Goal: Task Accomplishment & Management: Use online tool/utility

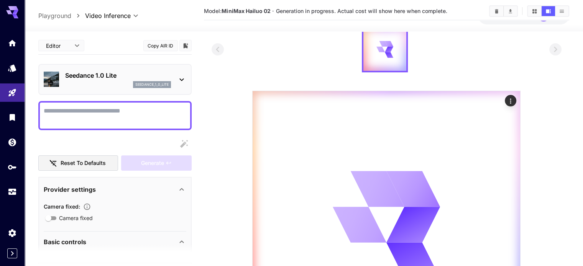
scroll to position [38, 0]
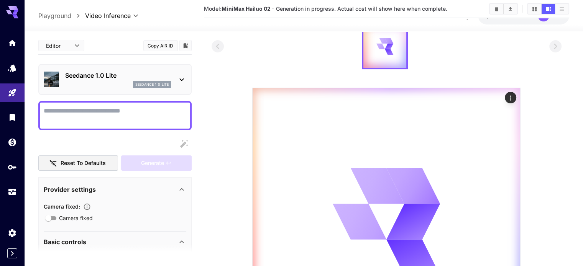
click at [187, 76] on div "Seedance 1.0 Lite seedance_1_0_lite" at bounding box center [114, 79] width 153 height 31
click at [184, 76] on icon at bounding box center [181, 79] width 9 height 9
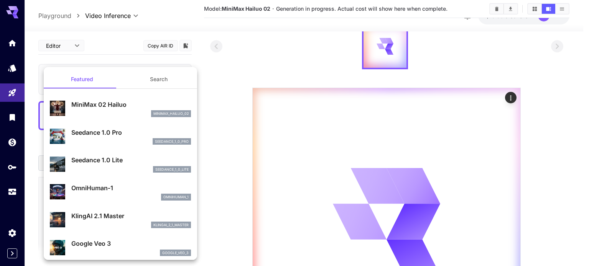
click at [127, 105] on p "MiniMax 02 Hailuo" at bounding box center [131, 104] width 120 height 9
type input "**********"
type input "***"
type input "*"
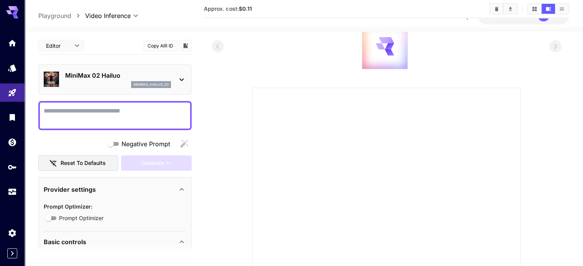
click at [156, 80] on div "MiniMax 02 Hailuo minimax_hailuo_02" at bounding box center [118, 79] width 106 height 17
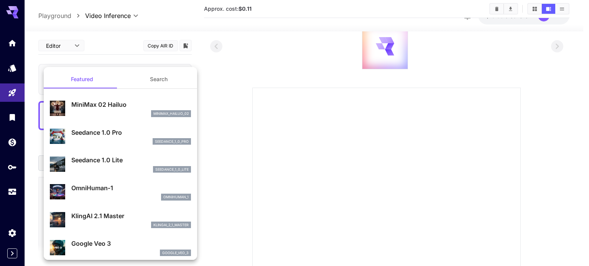
click at [251, 53] on div at bounding box center [294, 133] width 589 height 266
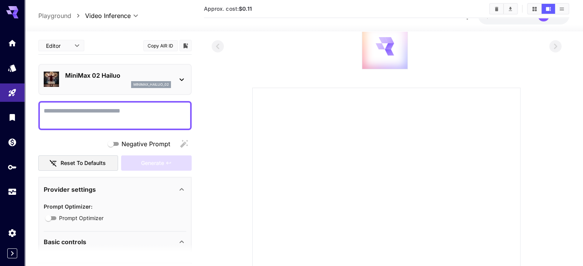
click at [376, 51] on div at bounding box center [384, 46] width 45 height 45
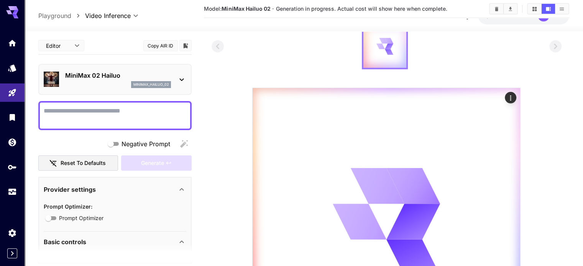
click at [378, 53] on icon at bounding box center [384, 46] width 17 height 17
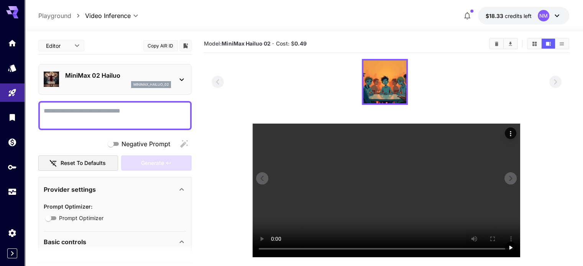
scroll to position [0, 0]
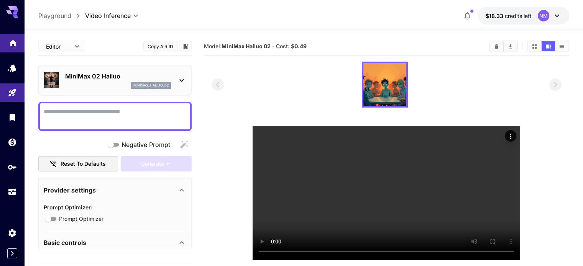
click at [7, 40] on link at bounding box center [12, 43] width 25 height 19
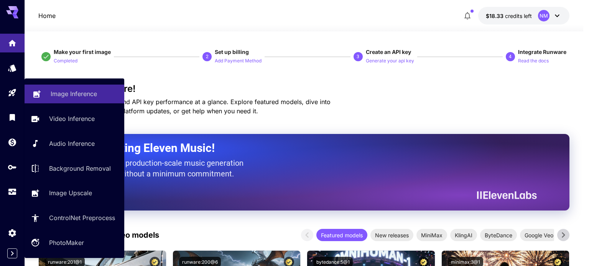
click at [51, 92] on p "Image Inference" at bounding box center [74, 93] width 46 height 9
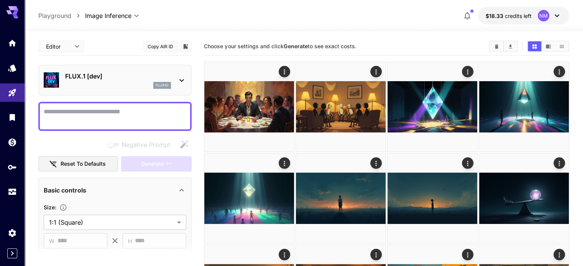
click at [96, 112] on textarea "Negative Prompt" at bounding box center [115, 116] width 143 height 18
paste textarea "**********"
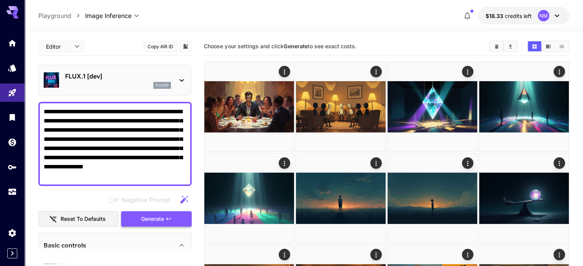
type textarea "**********"
click at [161, 215] on span "Generate" at bounding box center [152, 220] width 23 height 10
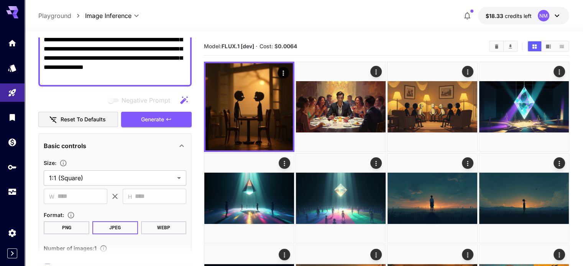
scroll to position [115, 0]
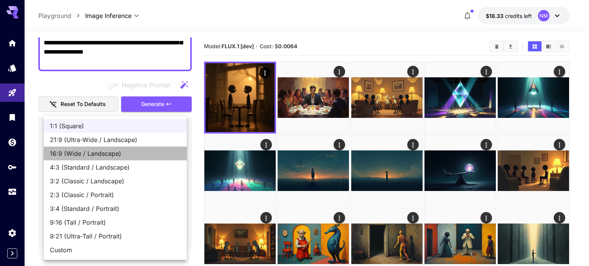
click at [104, 151] on span "16:9 (Wide / Landscape)" at bounding box center [115, 153] width 131 height 9
type input "**********"
type input "****"
type input "***"
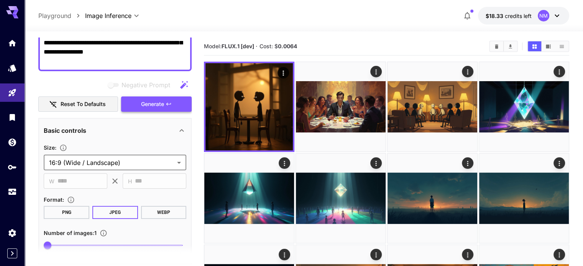
click at [159, 105] on span "Generate" at bounding box center [152, 105] width 23 height 10
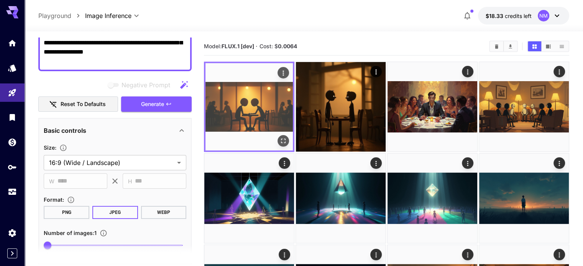
click at [281, 139] on icon "Open in fullscreen" at bounding box center [283, 141] width 5 height 5
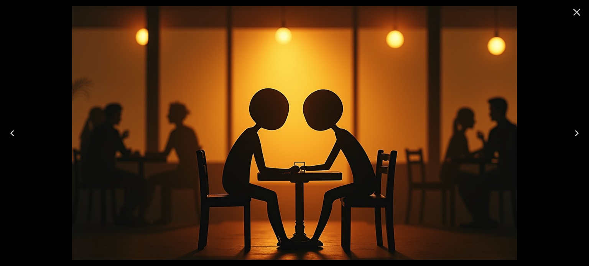
click at [576, 13] on icon "Close" at bounding box center [576, 12] width 7 height 7
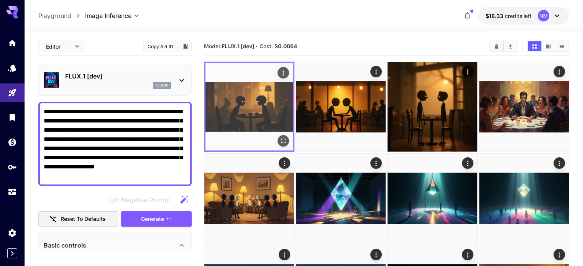
click at [279, 137] on icon "Open in fullscreen" at bounding box center [283, 141] width 8 height 8
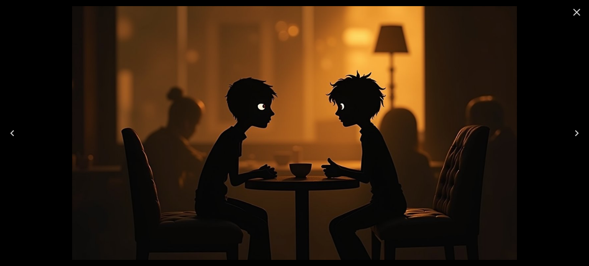
click at [577, 9] on icon "Close" at bounding box center [576, 12] width 12 height 12
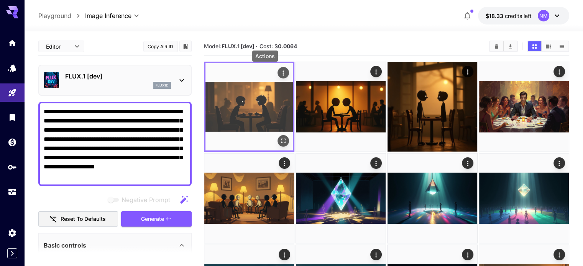
click at [282, 73] on icon "Actions" at bounding box center [282, 73] width 1 height 5
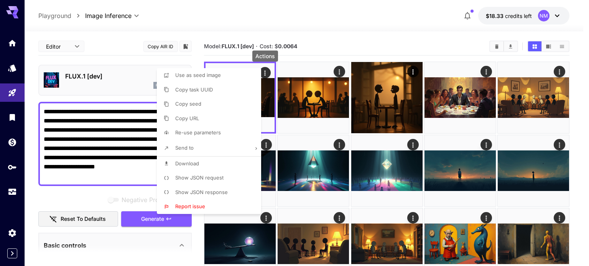
click at [192, 161] on span "Download" at bounding box center [187, 164] width 24 height 6
click at [117, 157] on div at bounding box center [294, 133] width 589 height 266
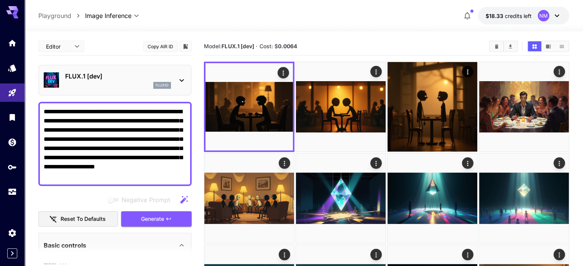
drag, startPoint x: 129, startPoint y: 180, endPoint x: 12, endPoint y: 107, distance: 138.0
paste textarea "**********"
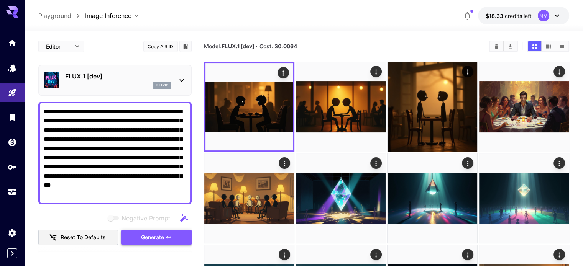
click at [175, 234] on button "Generate" at bounding box center [156, 238] width 71 height 16
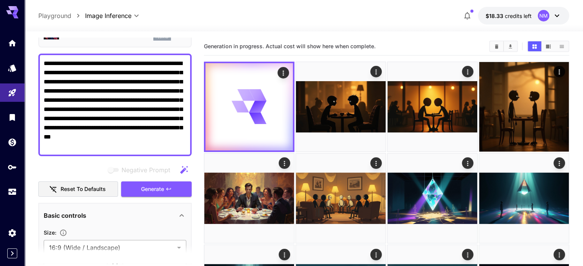
scroll to position [38, 0]
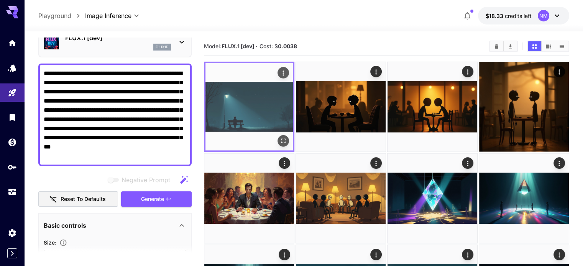
click at [279, 137] on icon "Open in fullscreen" at bounding box center [283, 141] width 8 height 8
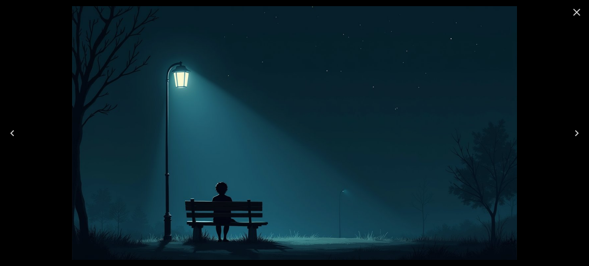
click at [577, 15] on icon "Close" at bounding box center [576, 12] width 12 height 12
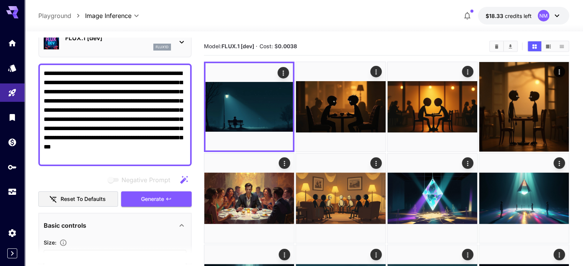
drag, startPoint x: 136, startPoint y: 157, endPoint x: 30, endPoint y: 73, distance: 135.6
paste textarea
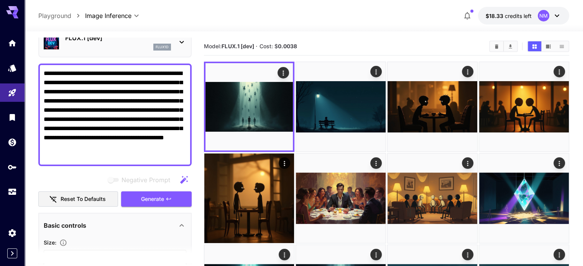
drag, startPoint x: 124, startPoint y: 153, endPoint x: 43, endPoint y: 54, distance: 128.6
click at [43, 54] on div "**********" at bounding box center [114, 260] width 153 height 523
paste textarea
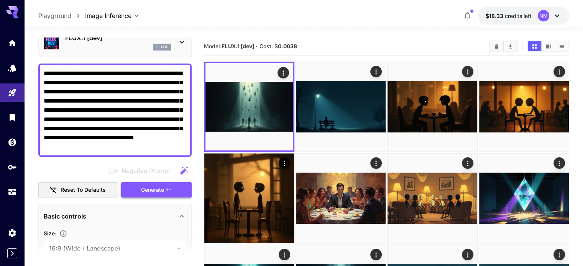
click at [156, 194] on span "Generate" at bounding box center [152, 190] width 23 height 10
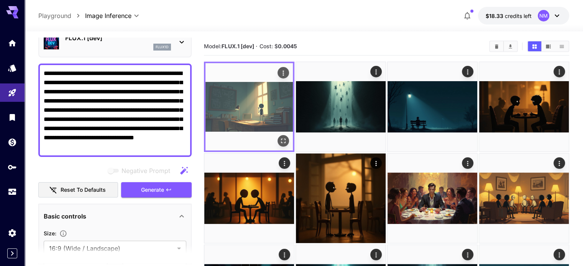
click at [279, 137] on icon "Open in fullscreen" at bounding box center [283, 141] width 8 height 8
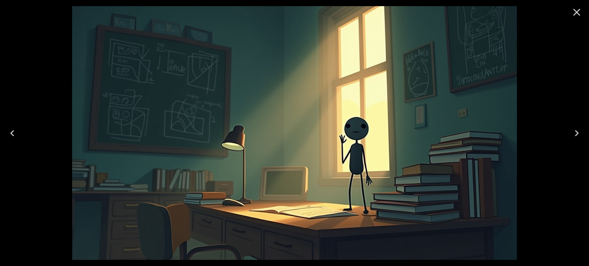
click at [582, 8] on button "Close" at bounding box center [576, 12] width 18 height 18
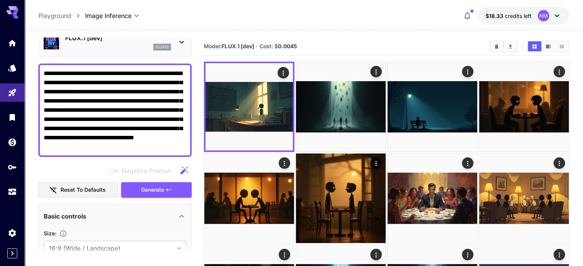
click at [154, 188] on span "Generate" at bounding box center [152, 190] width 23 height 10
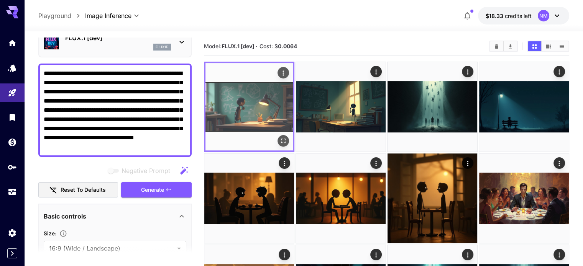
click at [279, 137] on icon "Open in fullscreen" at bounding box center [283, 141] width 8 height 8
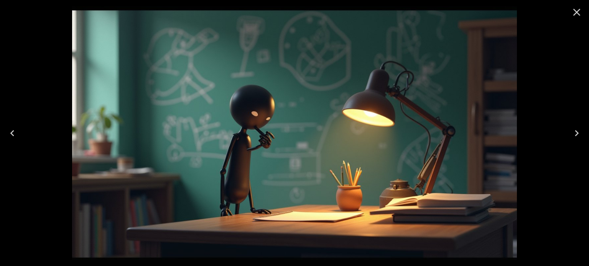
click at [581, 10] on icon "Close" at bounding box center [576, 12] width 12 height 12
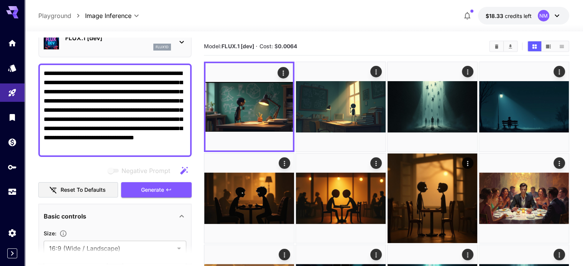
drag, startPoint x: 183, startPoint y: 147, endPoint x: 14, endPoint y: 57, distance: 191.7
paste textarea "********"
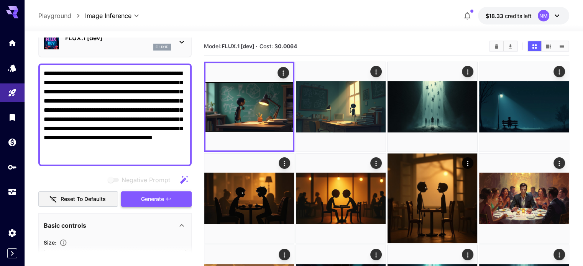
click at [150, 198] on span "Generate" at bounding box center [152, 200] width 23 height 10
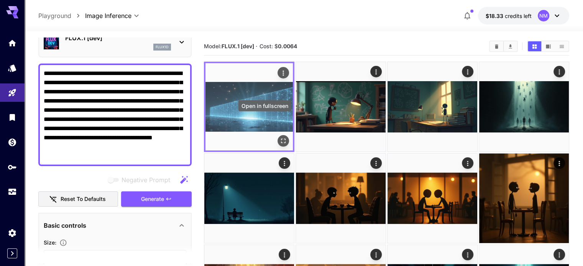
click at [279, 137] on icon "Open in fullscreen" at bounding box center [283, 141] width 8 height 8
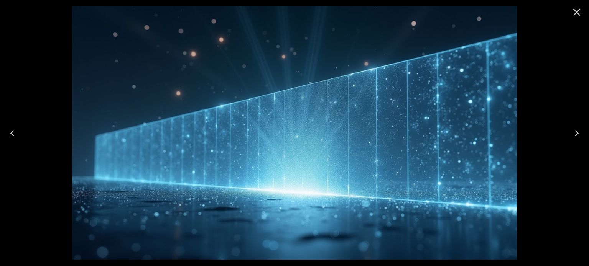
click at [574, 9] on icon "Close" at bounding box center [576, 12] width 12 height 12
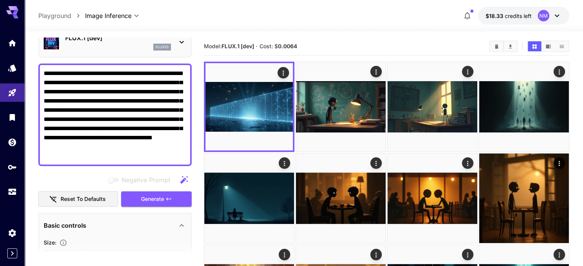
drag, startPoint x: 121, startPoint y: 159, endPoint x: 44, endPoint y: 62, distance: 124.3
click at [44, 62] on div "**********" at bounding box center [114, 260] width 153 height 523
paste textarea
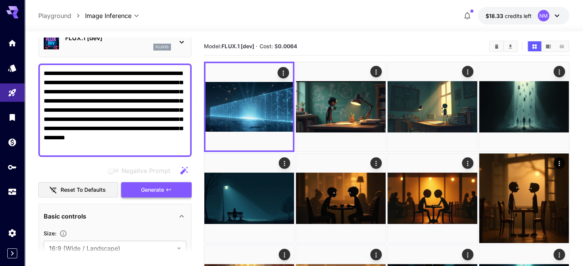
click at [159, 190] on span "Generate" at bounding box center [152, 190] width 23 height 10
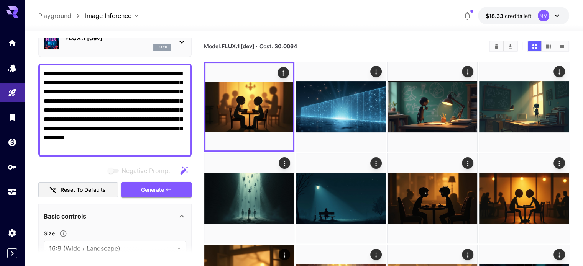
drag, startPoint x: 83, startPoint y: 146, endPoint x: 39, endPoint y: 66, distance: 91.1
click at [39, 66] on div "**********" at bounding box center [114, 111] width 153 height 94
paste textarea
type textarea "**********"
click at [144, 191] on span "Generate" at bounding box center [152, 190] width 23 height 10
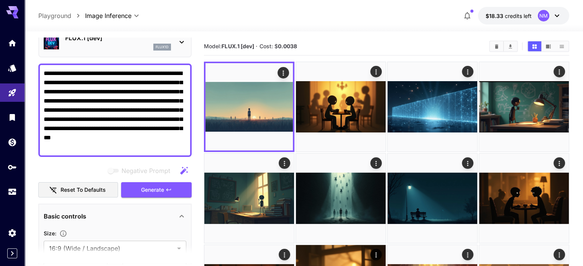
drag, startPoint x: 118, startPoint y: 150, endPoint x: 34, endPoint y: 62, distance: 121.7
paste textarea
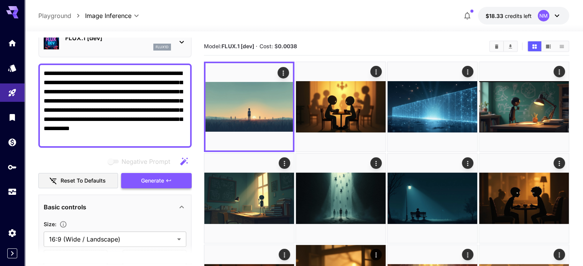
type textarea "**********"
click at [148, 175] on button "Generate" at bounding box center [156, 181] width 71 height 16
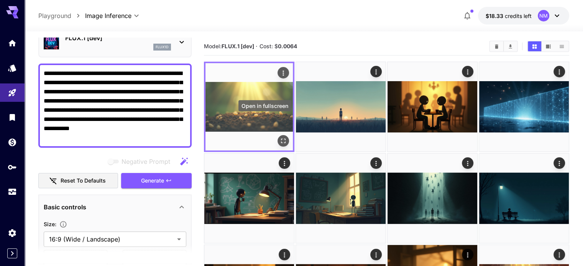
click at [279, 137] on icon "Open in fullscreen" at bounding box center [283, 141] width 8 height 8
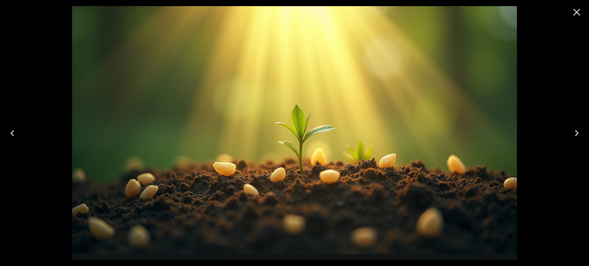
click at [575, 14] on icon "Close" at bounding box center [576, 12] width 12 height 12
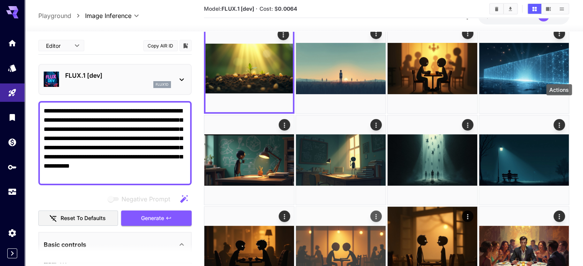
click at [380, 213] on icon "Actions" at bounding box center [376, 217] width 8 height 8
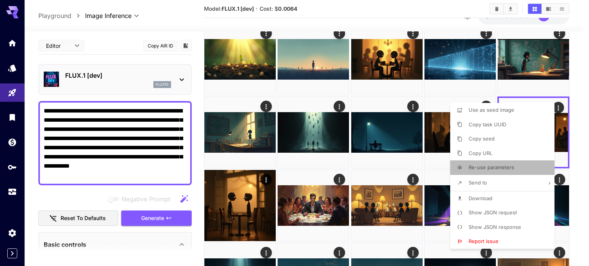
click at [500, 164] on p "Re-use parameters" at bounding box center [491, 168] width 46 height 8
type input "*********"
type input "*"
type input "*******"
type input "*"
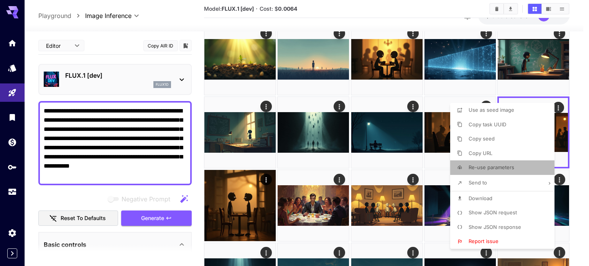
type input "*"
type input "*******"
type input "**"
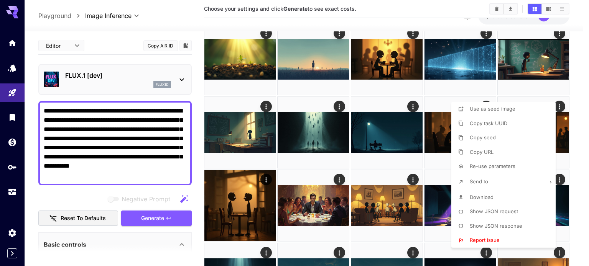
type input "**********"
type input "****"
type input "**"
type input "****"
type input "***"
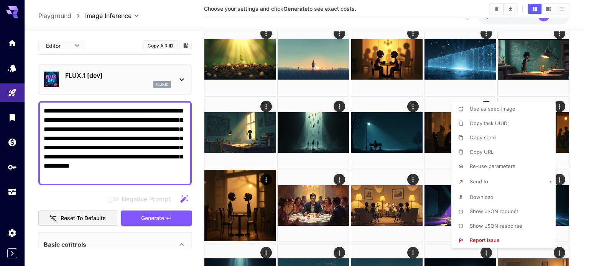
type input "**"
type input "**********"
click at [413, 21] on div at bounding box center [294, 133] width 589 height 266
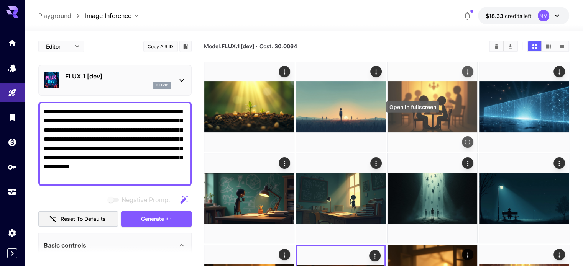
click at [464, 138] on icon "Open in fullscreen" at bounding box center [468, 142] width 8 height 8
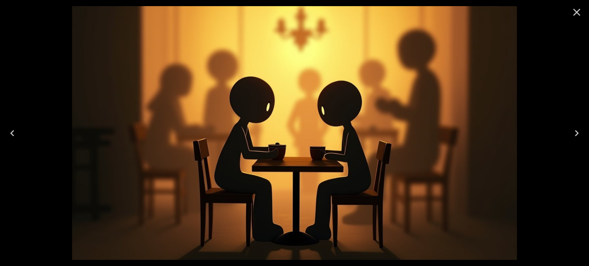
click at [579, 12] on icon "Close" at bounding box center [576, 12] width 12 height 12
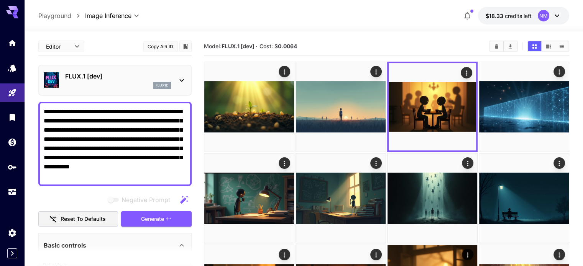
click at [385, 46] on section "Model: FLUX.1 [dev] · Cost: $ 0.0064" at bounding box center [343, 46] width 279 height 9
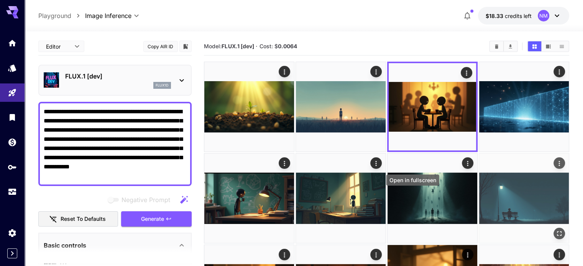
click at [555, 230] on icon "Open in fullscreen" at bounding box center [559, 234] width 8 height 8
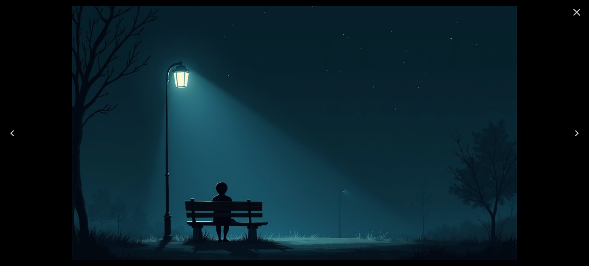
click at [579, 12] on icon "Close" at bounding box center [576, 12] width 12 height 12
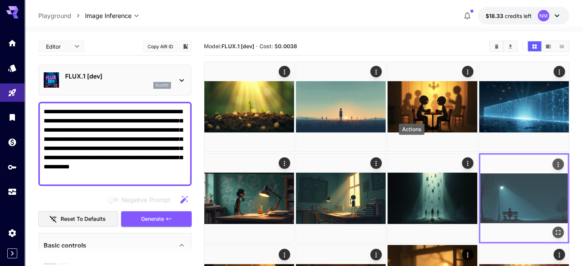
click at [554, 160] on div "Actions" at bounding box center [558, 164] width 8 height 9
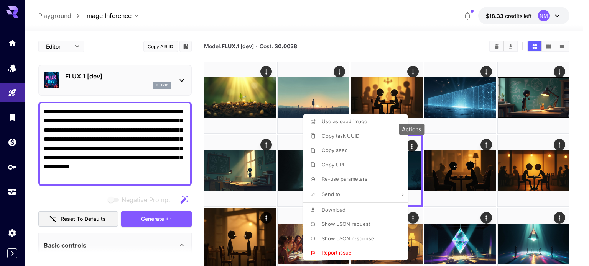
click at [346, 212] on li "Download" at bounding box center [357, 210] width 109 height 15
click at [312, 40] on div at bounding box center [294, 133] width 589 height 266
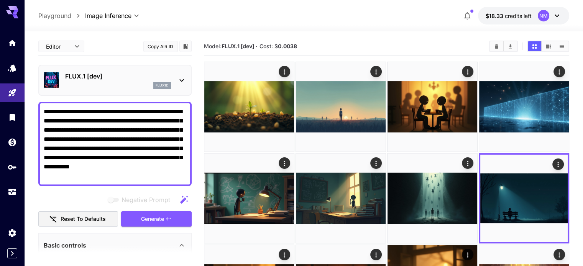
drag, startPoint x: 124, startPoint y: 174, endPoint x: 42, endPoint y: 110, distance: 104.2
click at [45, 113] on textarea "**********" at bounding box center [115, 144] width 143 height 74
click at [127, 173] on textarea "**********" at bounding box center [115, 144] width 143 height 74
drag, startPoint x: 78, startPoint y: 149, endPoint x: 22, endPoint y: 90, distance: 80.5
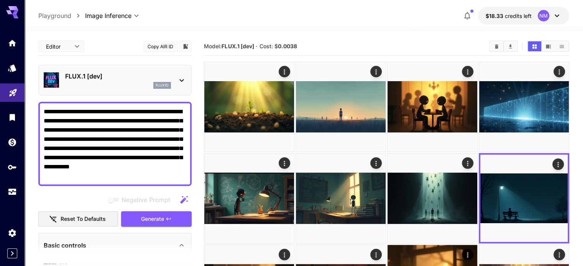
paste textarea "**********"
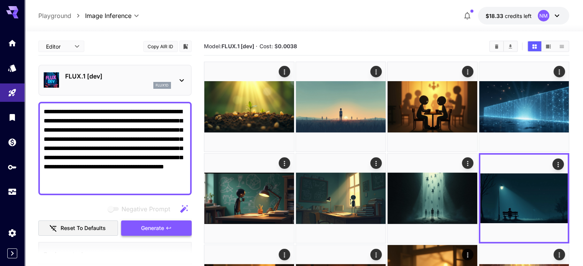
click at [159, 230] on span "Generate" at bounding box center [152, 229] width 23 height 10
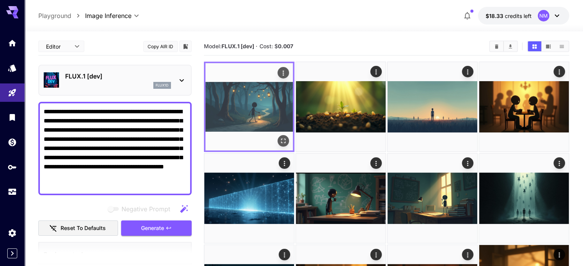
click at [279, 137] on icon "Open in fullscreen" at bounding box center [283, 141] width 8 height 8
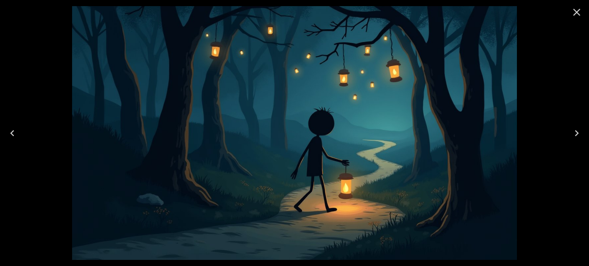
click at [576, 8] on icon "Close" at bounding box center [576, 12] width 12 height 12
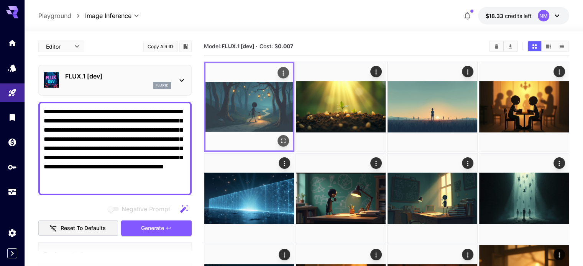
click at [279, 71] on icon "Actions" at bounding box center [283, 73] width 8 height 8
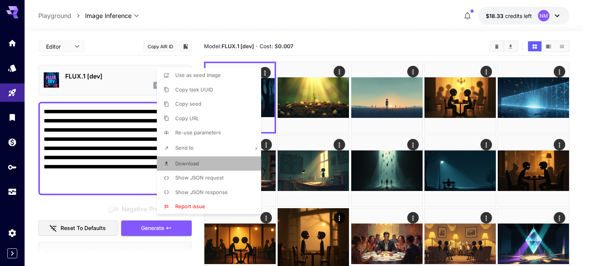
click at [204, 162] on li "Download" at bounding box center [211, 164] width 109 height 15
click at [88, 185] on div at bounding box center [294, 133] width 589 height 266
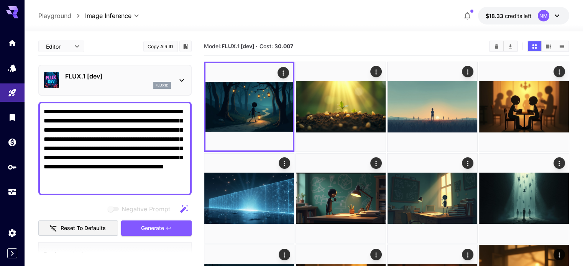
drag, startPoint x: 83, startPoint y: 183, endPoint x: 34, endPoint y: 105, distance: 91.8
paste textarea
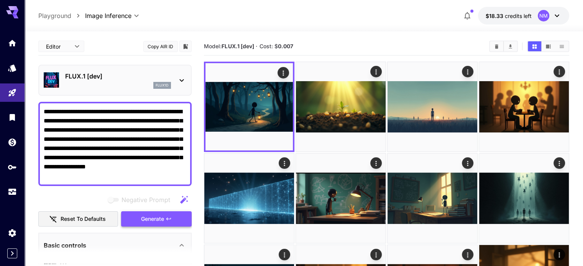
click at [154, 220] on span "Generate" at bounding box center [152, 220] width 23 height 10
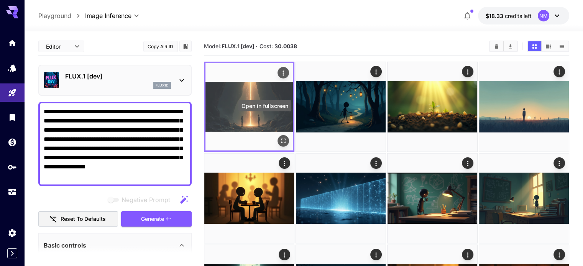
click at [279, 137] on icon "Open in fullscreen" at bounding box center [283, 141] width 8 height 8
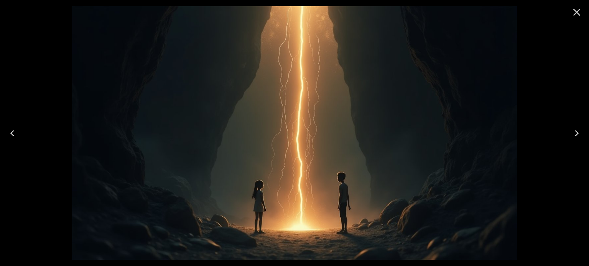
click at [573, 11] on icon "Close" at bounding box center [576, 12] width 12 height 12
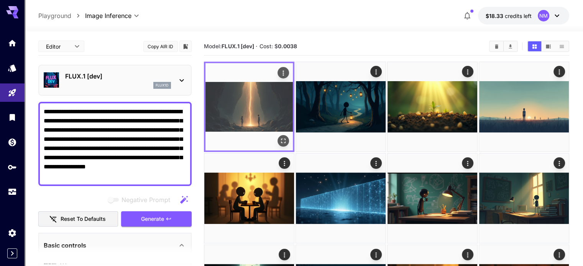
click at [279, 71] on icon "Actions" at bounding box center [283, 73] width 8 height 8
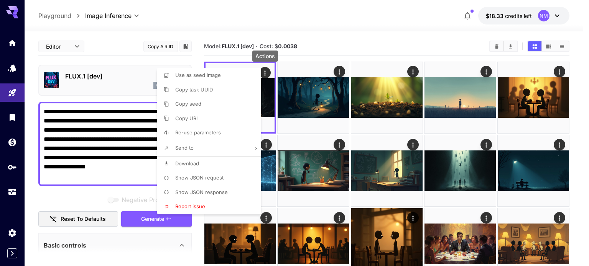
click at [215, 165] on li "Download" at bounding box center [211, 164] width 109 height 15
click at [348, 28] on div at bounding box center [294, 133] width 589 height 266
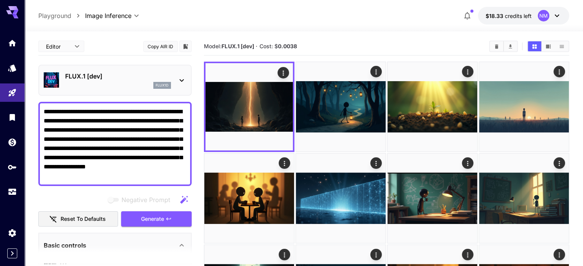
drag, startPoint x: 124, startPoint y: 176, endPoint x: 38, endPoint y: 100, distance: 115.1
paste textarea "**********"
click at [173, 218] on button "Generate" at bounding box center [156, 220] width 71 height 16
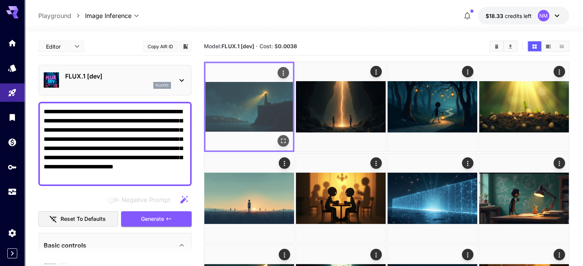
click at [277, 135] on button "Open in fullscreen" at bounding box center [282, 140] width 11 height 11
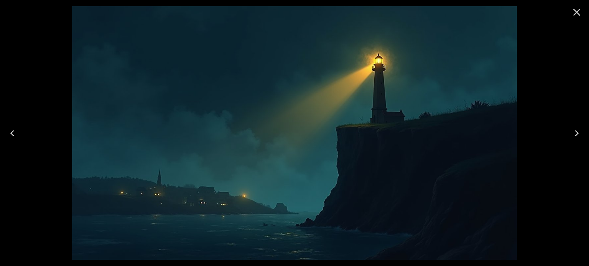
click at [579, 9] on icon "Close" at bounding box center [576, 12] width 7 height 7
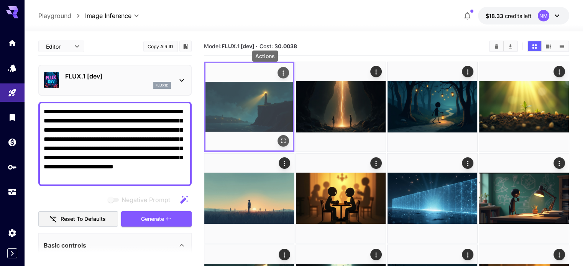
click at [279, 70] on icon "Actions" at bounding box center [283, 73] width 8 height 8
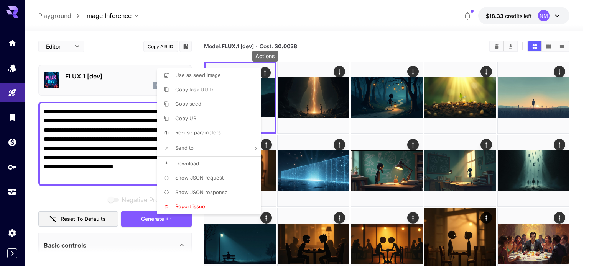
click at [206, 161] on li "Download" at bounding box center [211, 164] width 109 height 15
click at [125, 173] on div at bounding box center [294, 133] width 589 height 266
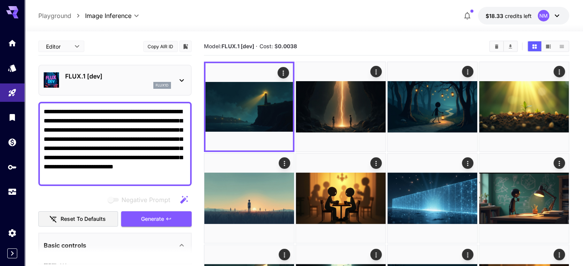
drag, startPoint x: 125, startPoint y: 179, endPoint x: 40, endPoint y: 108, distance: 110.7
click at [40, 108] on div "**********" at bounding box center [114, 144] width 153 height 84
paste textarea "**********"
click at [157, 220] on span "Generate" at bounding box center [152, 220] width 23 height 10
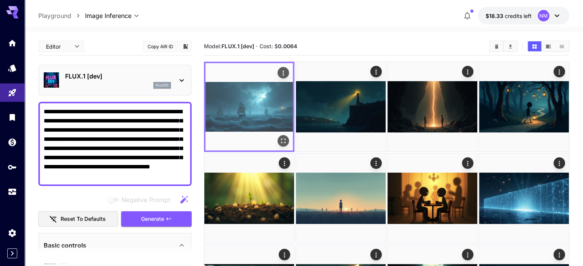
click at [277, 73] on button "Actions" at bounding box center [282, 72] width 11 height 11
click at [279, 69] on icon "Actions" at bounding box center [283, 73] width 8 height 8
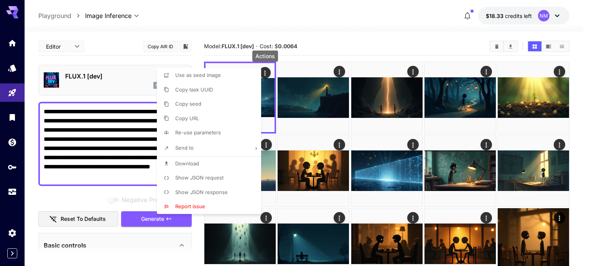
click at [208, 162] on li "Download" at bounding box center [211, 164] width 109 height 15
click at [270, 121] on div at bounding box center [294, 133] width 589 height 266
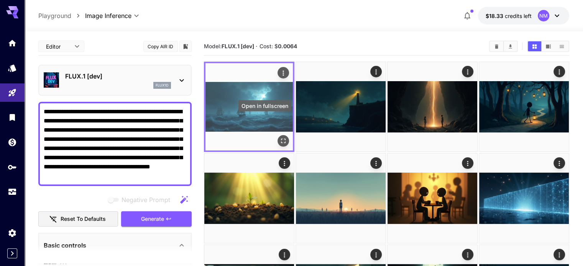
click at [281, 139] on icon "Open in fullscreen" at bounding box center [283, 141] width 5 height 5
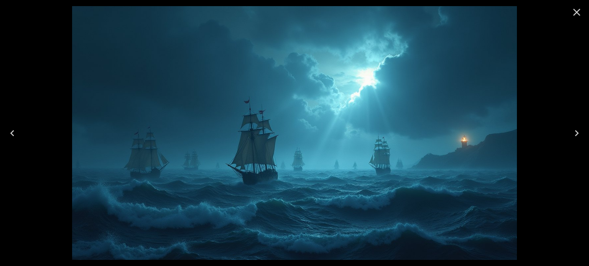
click at [577, 12] on icon "Close" at bounding box center [576, 12] width 12 height 12
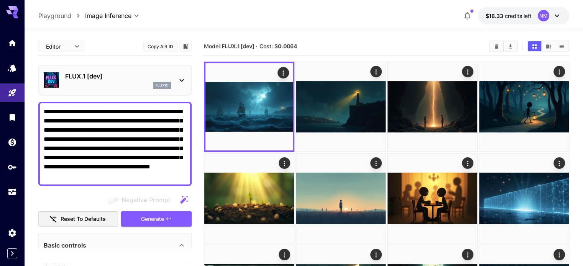
drag, startPoint x: 179, startPoint y: 176, endPoint x: 16, endPoint y: 107, distance: 177.6
paste textarea
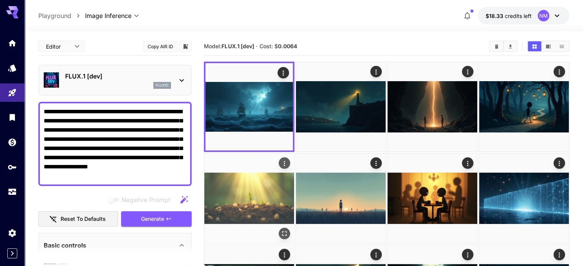
click at [178, 217] on button "Generate" at bounding box center [156, 220] width 71 height 16
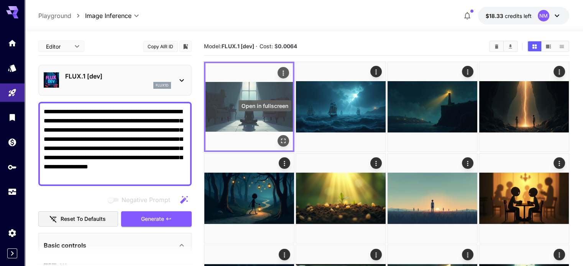
click at [279, 137] on icon "Open in fullscreen" at bounding box center [283, 141] width 8 height 8
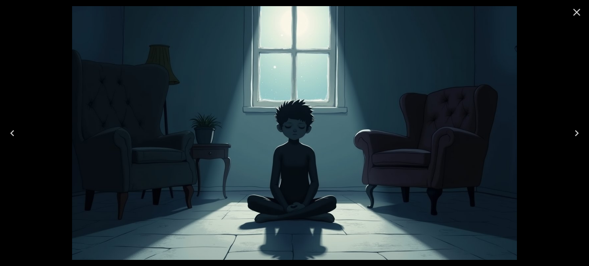
click at [575, 15] on icon "Close" at bounding box center [576, 12] width 12 height 12
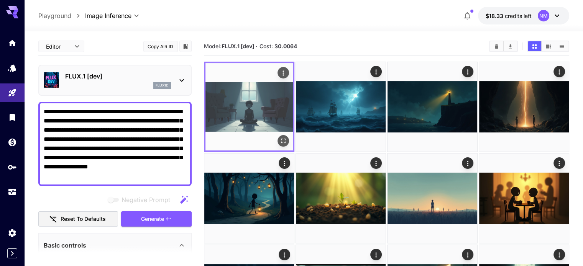
click at [277, 71] on button "Actions" at bounding box center [282, 72] width 11 height 11
click at [279, 71] on icon "Actions" at bounding box center [283, 73] width 8 height 8
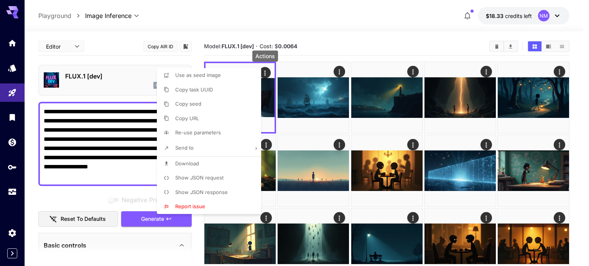
click at [224, 164] on li "Download" at bounding box center [211, 164] width 109 height 15
click at [136, 61] on div at bounding box center [294, 133] width 589 height 266
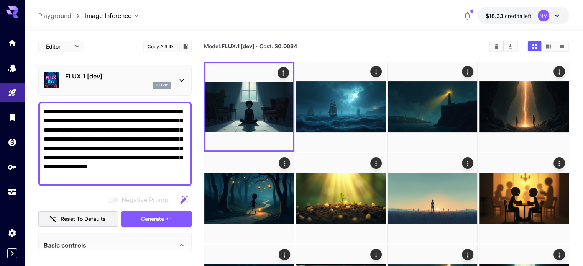
drag, startPoint x: 111, startPoint y: 180, endPoint x: 25, endPoint y: 105, distance: 114.4
drag, startPoint x: 104, startPoint y: 167, endPoint x: 31, endPoint y: 106, distance: 95.5
paste textarea "**********"
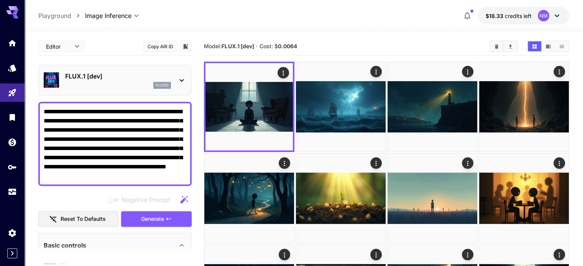
type textarea "**********"
click at [139, 221] on button "Generate" at bounding box center [156, 220] width 71 height 16
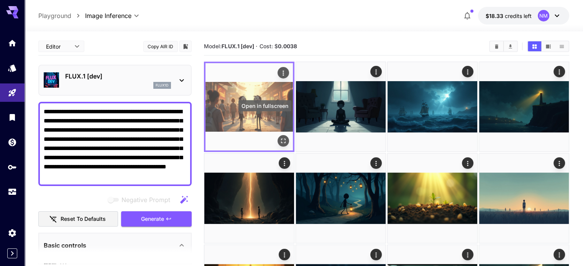
click at [281, 139] on icon "Open in fullscreen" at bounding box center [283, 141] width 5 height 5
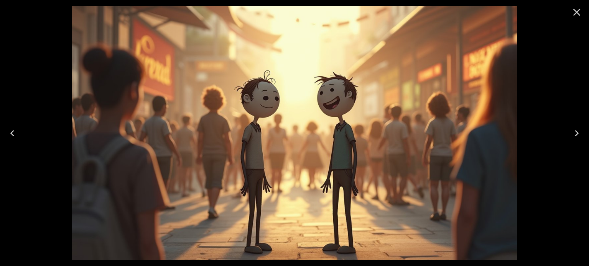
click at [576, 10] on icon "Close" at bounding box center [576, 12] width 12 height 12
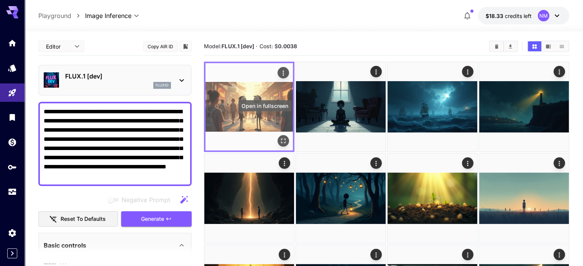
click at [279, 137] on icon "Open in fullscreen" at bounding box center [283, 141] width 8 height 8
click at [279, 73] on icon "Actions" at bounding box center [283, 73] width 8 height 8
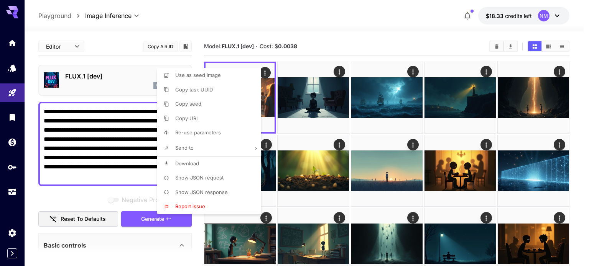
click at [135, 219] on div at bounding box center [294, 133] width 589 height 266
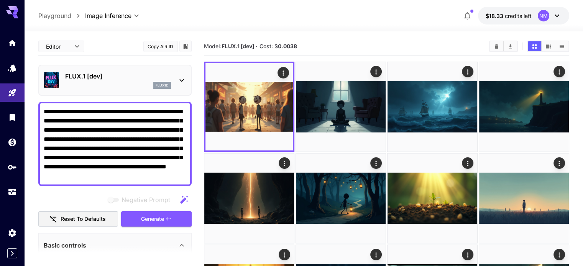
click at [135, 219] on button "Generate" at bounding box center [156, 220] width 71 height 16
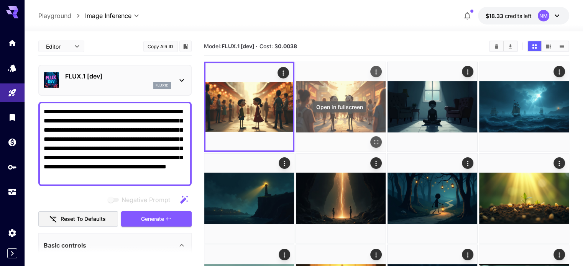
click at [372, 138] on icon "Open in fullscreen" at bounding box center [376, 142] width 8 height 8
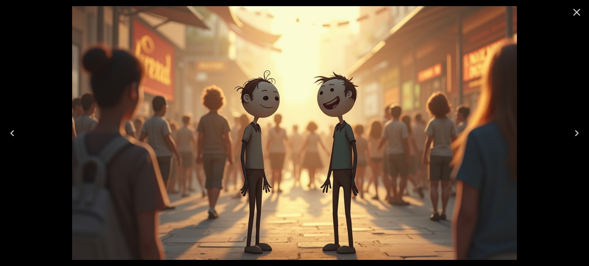
click at [573, 13] on icon "Close" at bounding box center [576, 12] width 12 height 12
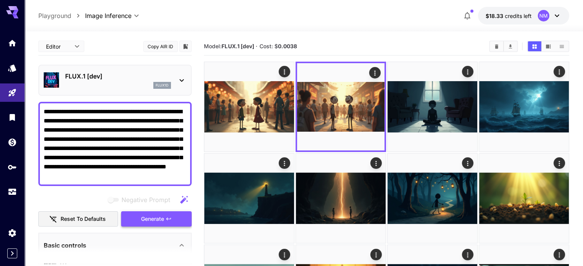
click at [160, 217] on span "Generate" at bounding box center [152, 220] width 23 height 10
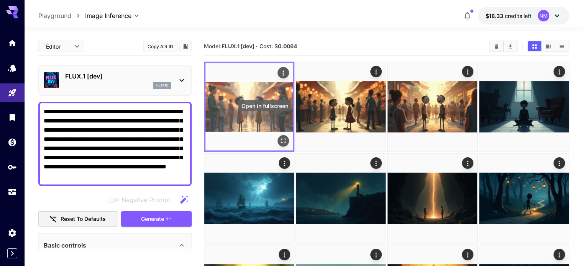
click at [279, 137] on icon "Open in fullscreen" at bounding box center [283, 141] width 8 height 8
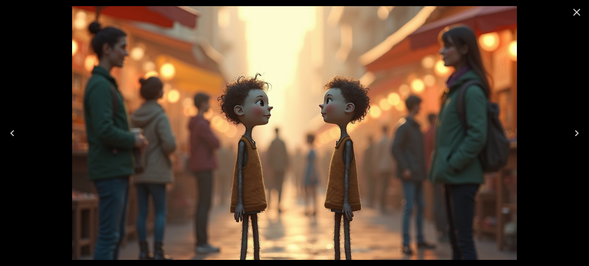
click at [576, 13] on icon "Close" at bounding box center [576, 12] width 12 height 12
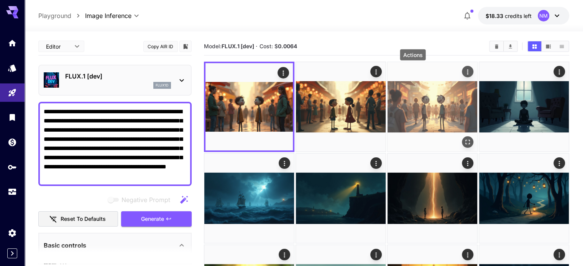
click at [464, 71] on icon "Actions" at bounding box center [468, 72] width 8 height 8
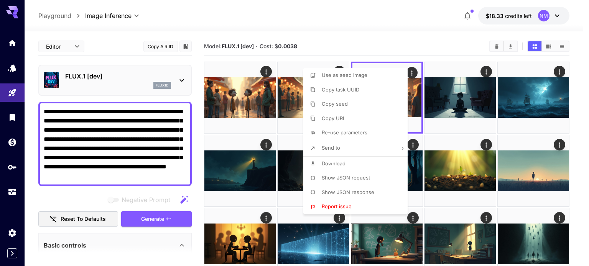
click at [355, 50] on div at bounding box center [294, 133] width 589 height 266
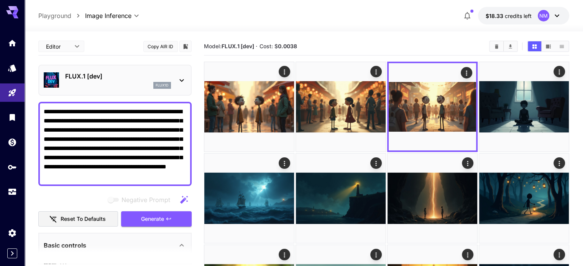
drag, startPoint x: 167, startPoint y: 178, endPoint x: 40, endPoint y: 113, distance: 142.4
click at [40, 113] on div "**********" at bounding box center [114, 144] width 153 height 84
paste textarea
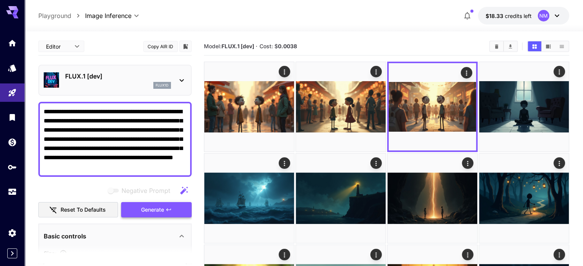
click at [173, 212] on button "Generate" at bounding box center [156, 210] width 71 height 16
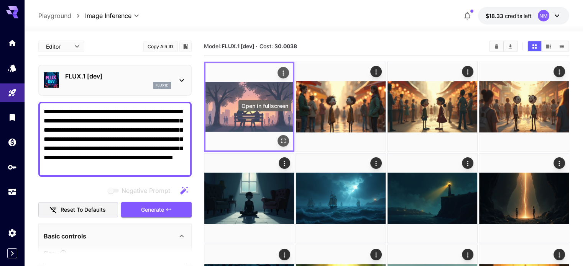
click at [277, 135] on button "Open in fullscreen" at bounding box center [282, 140] width 11 height 11
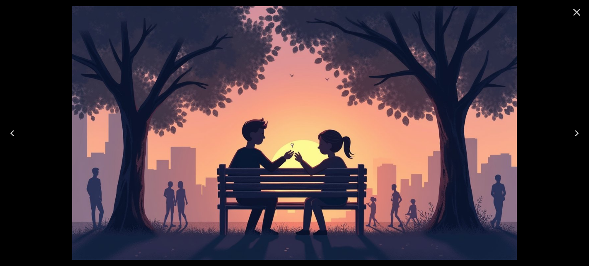
click at [570, 10] on icon "Close" at bounding box center [576, 12] width 12 height 12
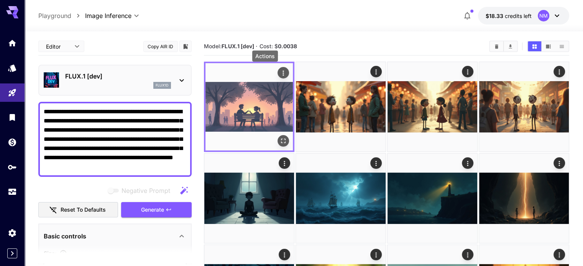
click at [279, 72] on icon "Actions" at bounding box center [283, 73] width 8 height 8
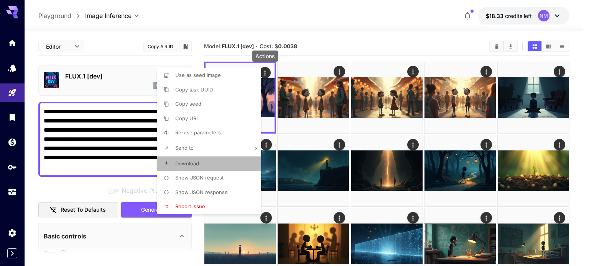
click at [223, 161] on li "Download" at bounding box center [211, 164] width 109 height 15
click at [138, 147] on div at bounding box center [294, 133] width 589 height 266
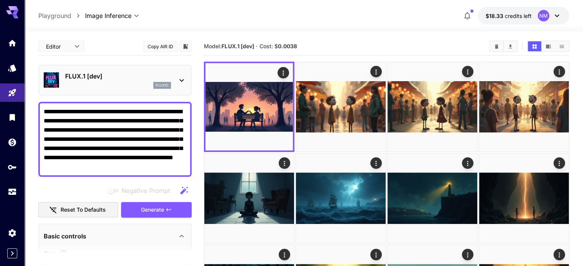
drag, startPoint x: 180, startPoint y: 167, endPoint x: 33, endPoint y: 110, distance: 157.8
paste textarea "**********"
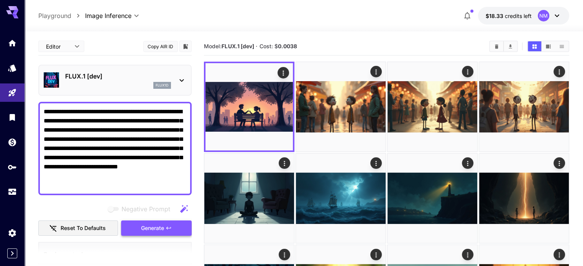
click at [156, 229] on span "Generate" at bounding box center [152, 229] width 23 height 10
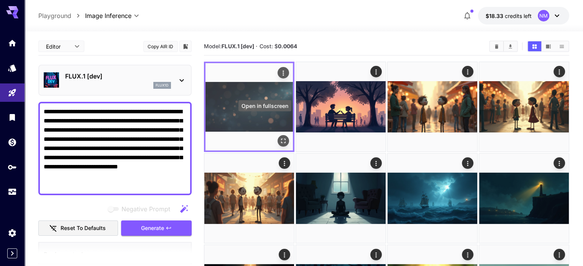
click at [279, 137] on icon "Open in fullscreen" at bounding box center [283, 141] width 8 height 8
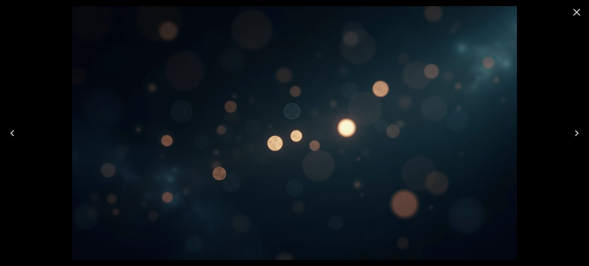
click at [578, 11] on icon "Close" at bounding box center [576, 12] width 7 height 7
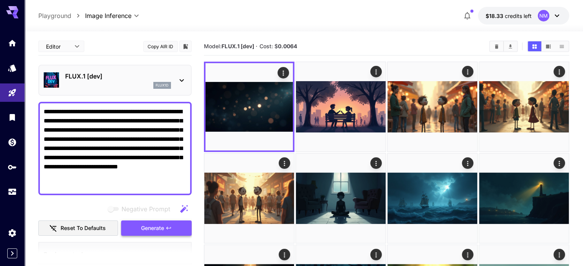
click at [161, 224] on span "Generate" at bounding box center [152, 229] width 23 height 10
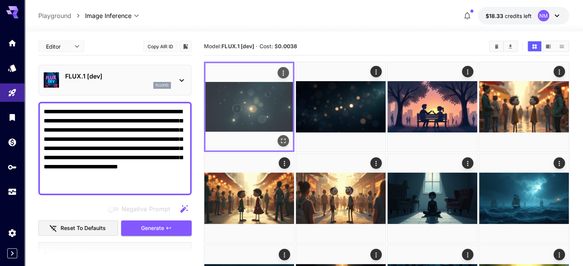
click at [279, 137] on icon "Open in fullscreen" at bounding box center [283, 141] width 8 height 8
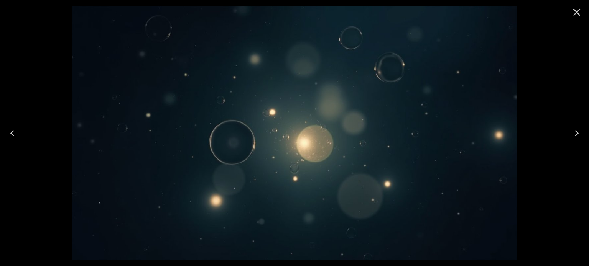
click at [576, 15] on icon "Close" at bounding box center [576, 12] width 12 height 12
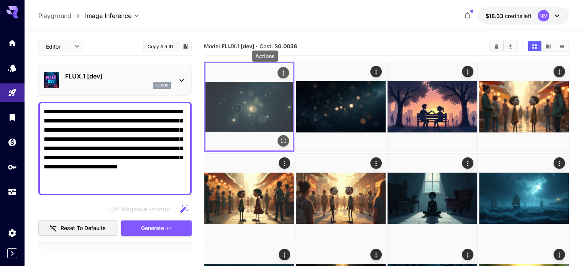
click at [279, 72] on icon "Actions" at bounding box center [283, 73] width 8 height 8
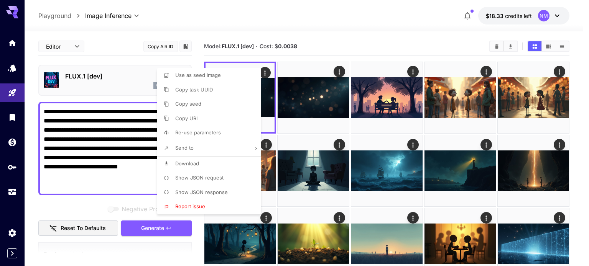
click at [322, 46] on div at bounding box center [294, 133] width 589 height 266
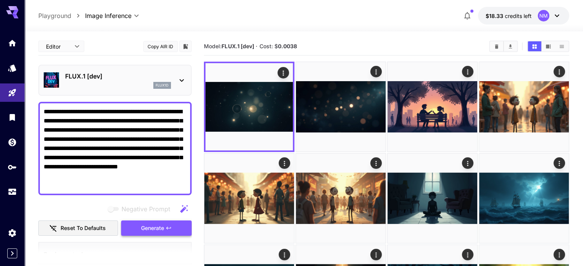
click at [160, 224] on span "Generate" at bounding box center [152, 229] width 23 height 10
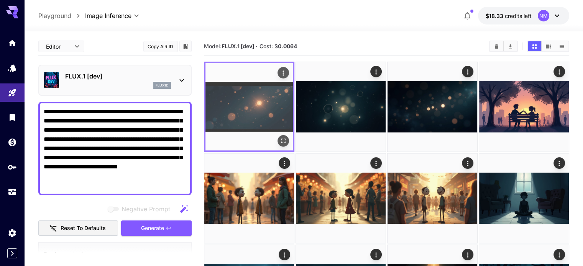
click at [279, 137] on icon "Open in fullscreen" at bounding box center [283, 141] width 8 height 8
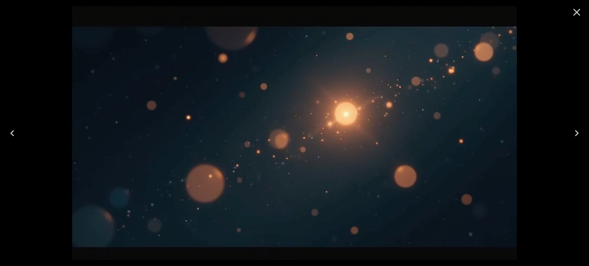
click at [577, 10] on icon "Close" at bounding box center [576, 12] width 7 height 7
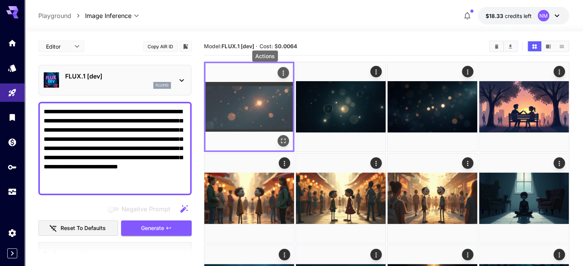
click at [282, 71] on icon "Actions" at bounding box center [282, 73] width 1 height 5
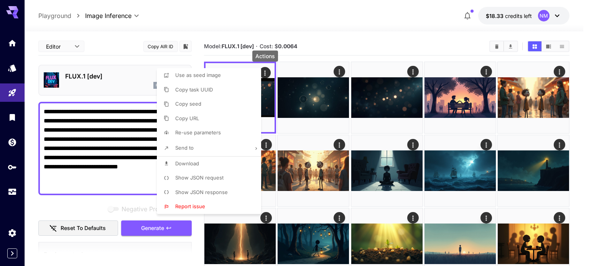
click at [220, 165] on li "Download" at bounding box center [211, 164] width 109 height 15
click at [367, 52] on div at bounding box center [294, 133] width 589 height 266
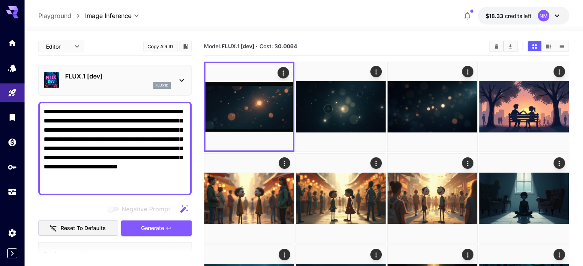
drag, startPoint x: 80, startPoint y: 188, endPoint x: 39, endPoint y: 103, distance: 94.1
click at [39, 103] on div "**********" at bounding box center [114, 149] width 153 height 94
paste textarea
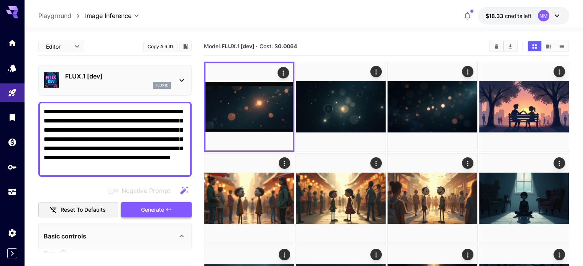
click at [163, 210] on span "Generate" at bounding box center [152, 210] width 23 height 10
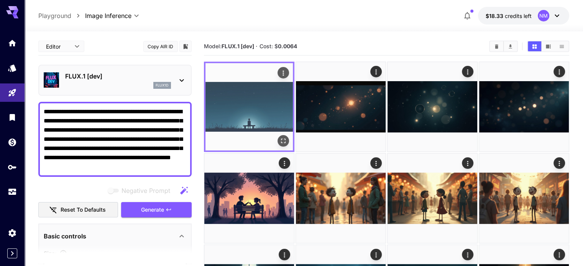
click at [279, 76] on icon "Actions" at bounding box center [283, 73] width 8 height 8
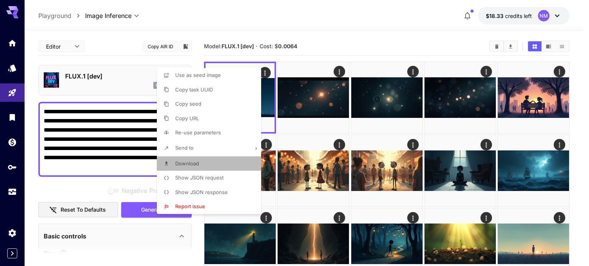
click at [222, 159] on li "Download" at bounding box center [211, 164] width 109 height 15
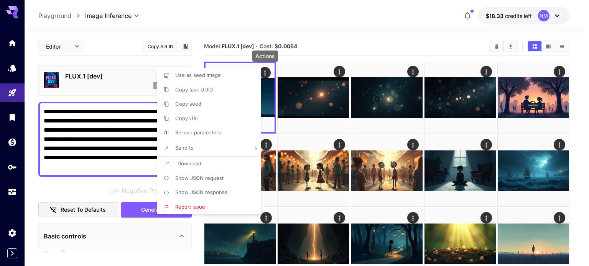
click at [137, 168] on div at bounding box center [294, 133] width 589 height 266
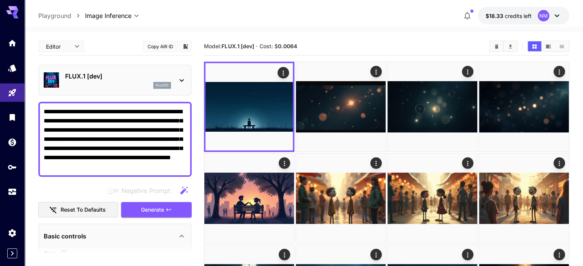
drag, startPoint x: 157, startPoint y: 167, endPoint x: 29, endPoint y: 110, distance: 140.1
paste textarea "**********"
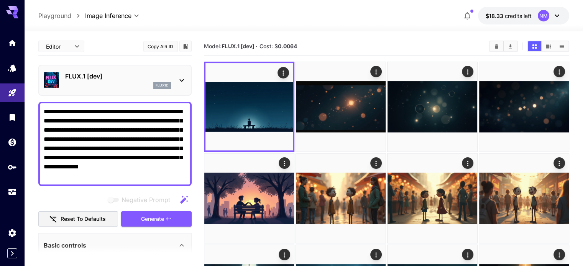
click at [72, 110] on textarea "**********" at bounding box center [115, 144] width 143 height 74
click at [158, 216] on span "Generate" at bounding box center [152, 220] width 23 height 10
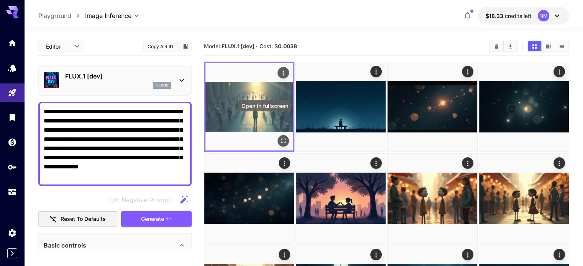
click at [281, 139] on icon "Open in fullscreen" at bounding box center [283, 141] width 5 height 5
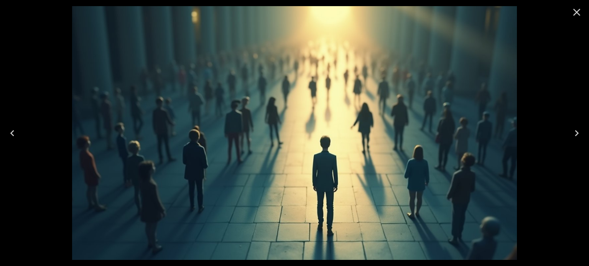
click at [582, 9] on icon "Close" at bounding box center [576, 12] width 12 height 12
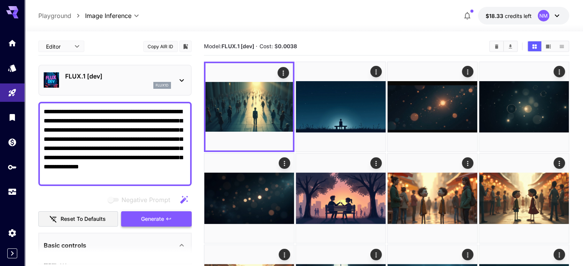
click at [138, 217] on button "Generate" at bounding box center [156, 220] width 71 height 16
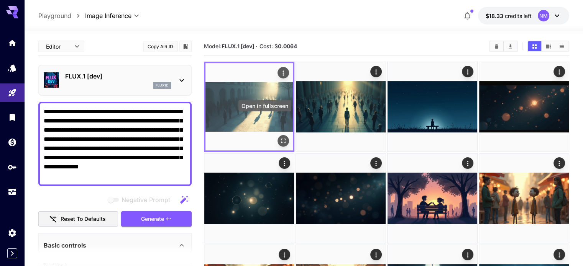
click at [277, 135] on button "Open in fullscreen" at bounding box center [282, 140] width 11 height 11
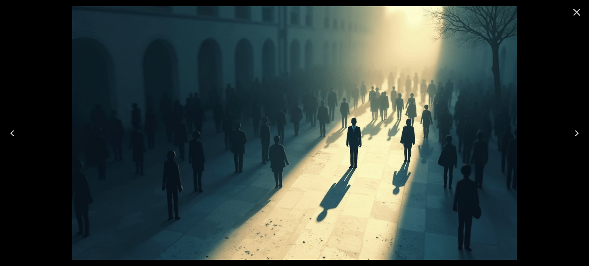
click at [572, 13] on icon "Close" at bounding box center [576, 12] width 12 height 12
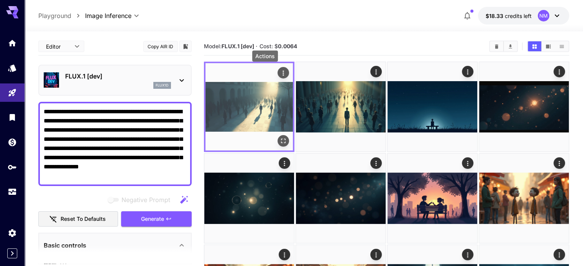
click at [279, 70] on icon "Actions" at bounding box center [283, 73] width 8 height 8
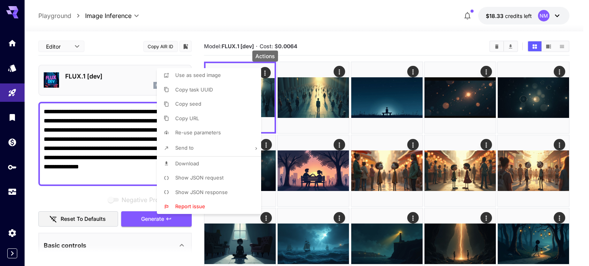
click at [201, 165] on li "Download" at bounding box center [211, 164] width 109 height 15
click at [94, 179] on div at bounding box center [294, 133] width 589 height 266
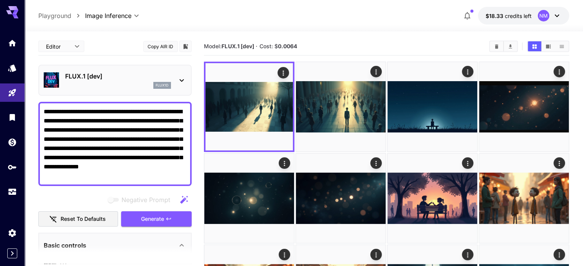
drag, startPoint x: 92, startPoint y: 176, endPoint x: 40, endPoint y: 100, distance: 92.0
paste textarea
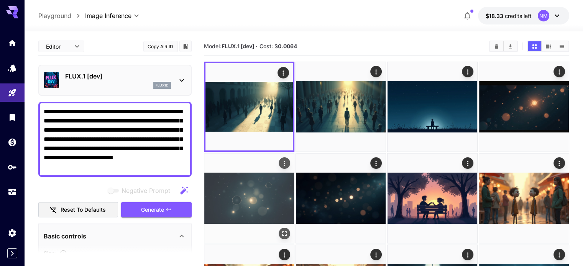
click at [159, 208] on span "Generate" at bounding box center [152, 210] width 23 height 10
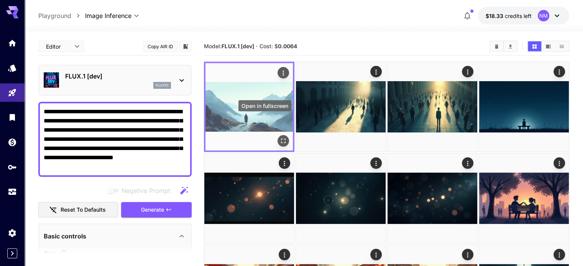
click at [279, 137] on icon "Open in fullscreen" at bounding box center [283, 141] width 8 height 8
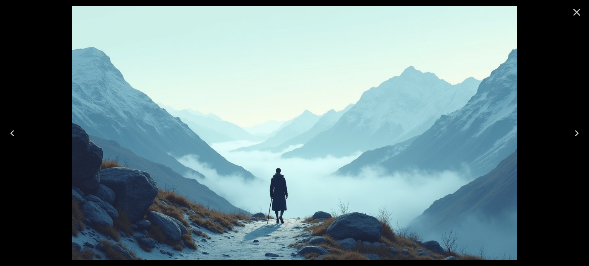
click at [575, 11] on icon "Close" at bounding box center [576, 12] width 12 height 12
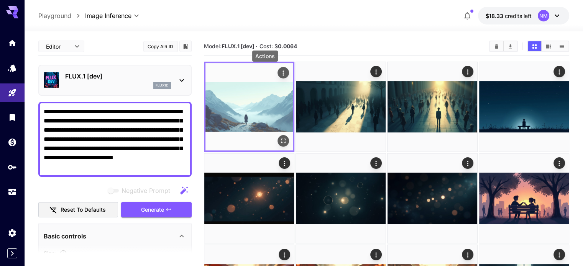
click at [279, 73] on icon "Actions" at bounding box center [283, 73] width 8 height 8
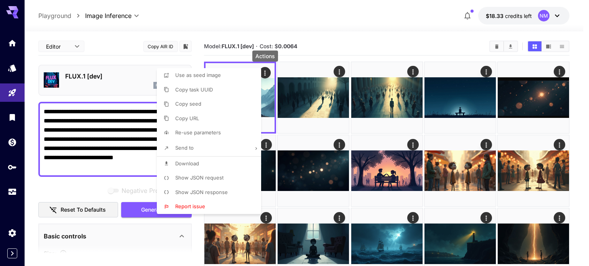
click at [222, 167] on li "Download" at bounding box center [211, 164] width 109 height 15
click at [100, 158] on div at bounding box center [294, 133] width 589 height 266
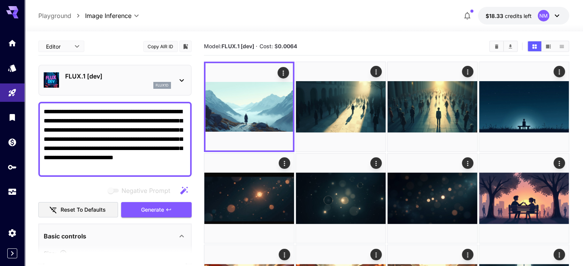
drag, startPoint x: 159, startPoint y: 166, endPoint x: 30, endPoint y: 108, distance: 142.2
paste textarea "*******"
type textarea "**********"
click at [159, 209] on span "Generate" at bounding box center [152, 210] width 23 height 10
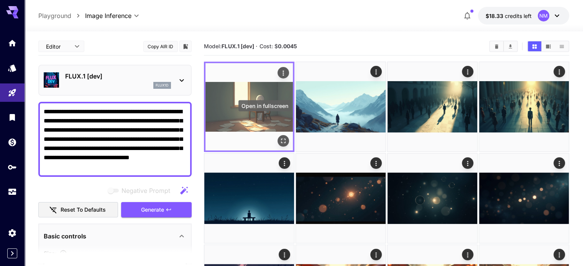
click at [279, 137] on icon "Open in fullscreen" at bounding box center [283, 141] width 8 height 8
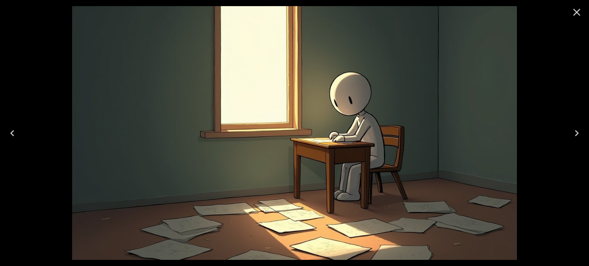
click at [580, 12] on icon "Close" at bounding box center [576, 12] width 12 height 12
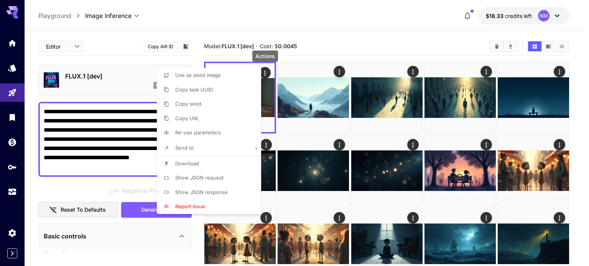
click at [190, 160] on p "Download" at bounding box center [187, 164] width 24 height 8
click at [114, 162] on div at bounding box center [294, 133] width 589 height 266
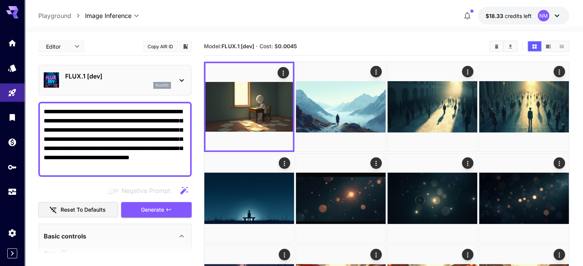
drag, startPoint x: 129, startPoint y: 174, endPoint x: 123, endPoint y: 167, distance: 9.2
click at [126, 171] on div "**********" at bounding box center [114, 139] width 153 height 75
drag, startPoint x: 126, startPoint y: 161, endPoint x: 123, endPoint y: 166, distance: 6.2
click at [126, 161] on textarea "**********" at bounding box center [115, 139] width 143 height 64
drag, startPoint x: 127, startPoint y: 162, endPoint x: 40, endPoint y: 116, distance: 98.9
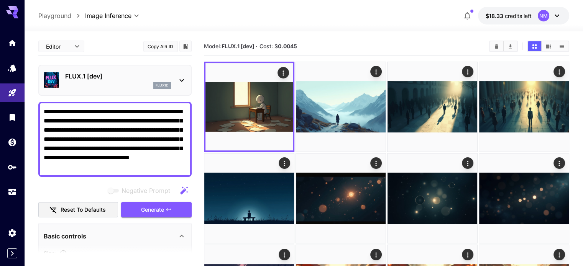
drag, startPoint x: 130, startPoint y: 167, endPoint x: 34, endPoint y: 103, distance: 115.6
paste textarea
click at [150, 208] on span "Generate" at bounding box center [152, 210] width 23 height 10
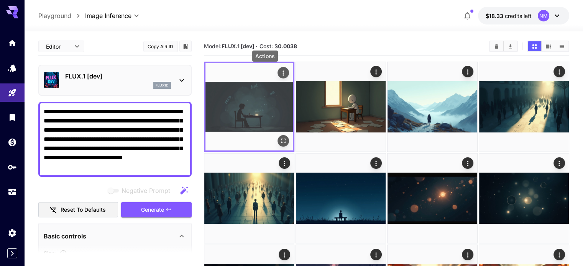
click at [277, 75] on button "Actions" at bounding box center [282, 72] width 11 height 11
click at [279, 75] on icon "Actions" at bounding box center [283, 73] width 8 height 8
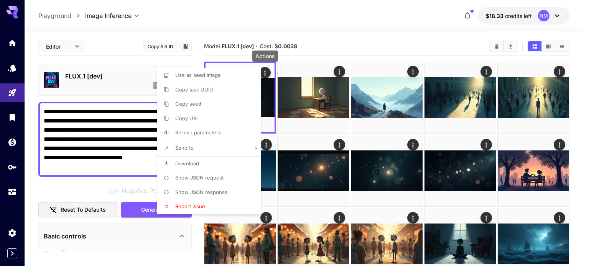
click at [214, 164] on li "Download" at bounding box center [211, 164] width 109 height 15
click at [146, 170] on div at bounding box center [294, 133] width 589 height 266
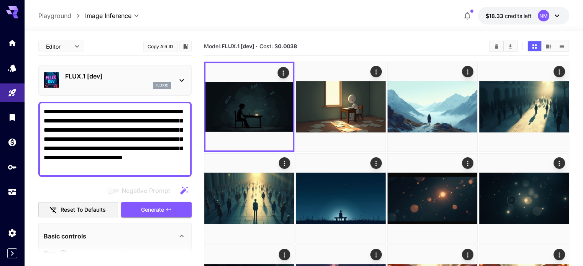
click at [146, 167] on textarea "**********" at bounding box center [115, 139] width 143 height 64
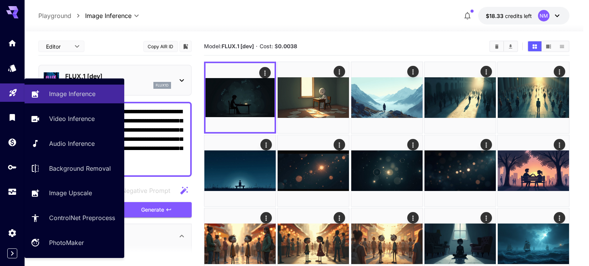
drag, startPoint x: 146, startPoint y: 167, endPoint x: 15, endPoint y: 96, distance: 149.3
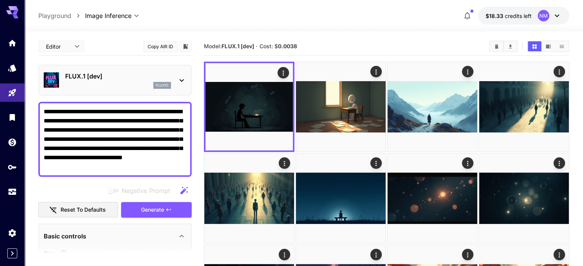
paste textarea "**********"
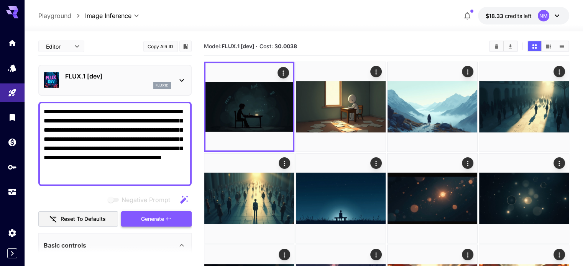
click at [161, 213] on button "Generate" at bounding box center [156, 220] width 71 height 16
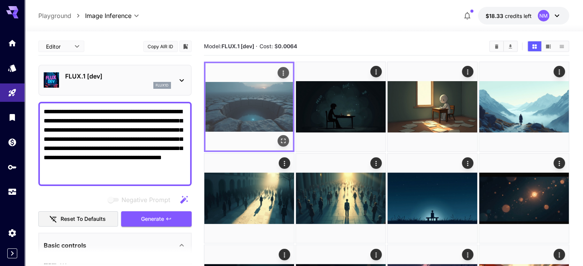
click at [279, 137] on icon "Open in fullscreen" at bounding box center [283, 141] width 8 height 8
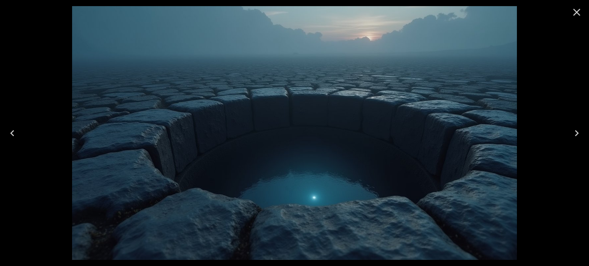
click at [574, 12] on icon "Close" at bounding box center [576, 12] width 12 height 12
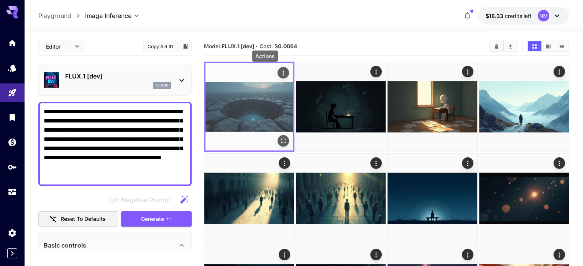
click at [279, 70] on icon "Actions" at bounding box center [283, 73] width 8 height 8
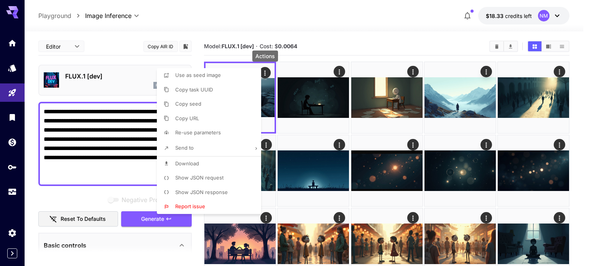
click at [202, 162] on li "Download" at bounding box center [211, 164] width 109 height 15
click at [359, 20] on div at bounding box center [294, 133] width 589 height 266
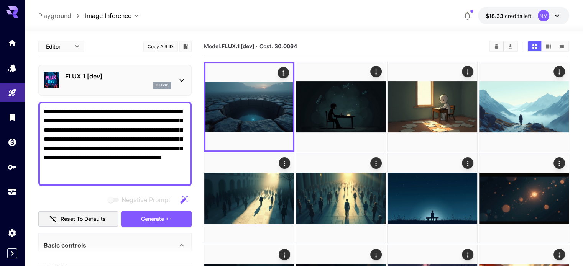
drag, startPoint x: 120, startPoint y: 176, endPoint x: 39, endPoint y: 104, distance: 108.3
click at [39, 104] on div "**********" at bounding box center [114, 144] width 153 height 84
paste textarea
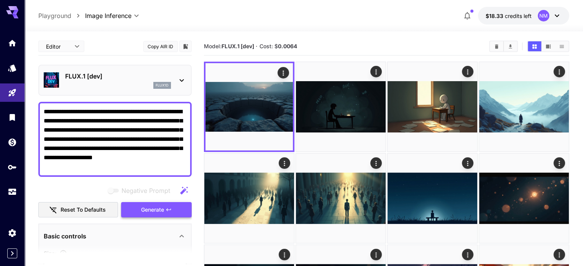
click at [168, 208] on icon "button" at bounding box center [168, 209] width 5 height 3
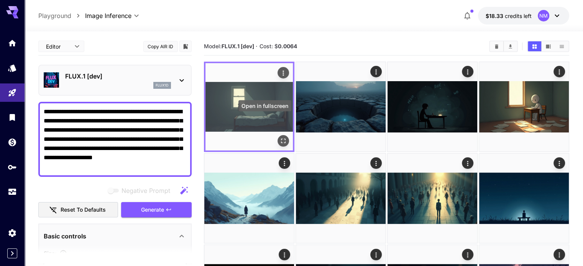
click at [279, 137] on icon "Open in fullscreen" at bounding box center [283, 141] width 8 height 8
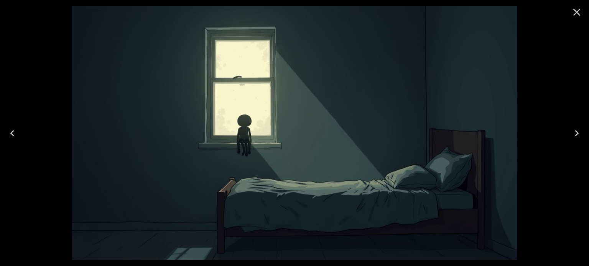
click at [579, 12] on icon "Close" at bounding box center [576, 12] width 12 height 12
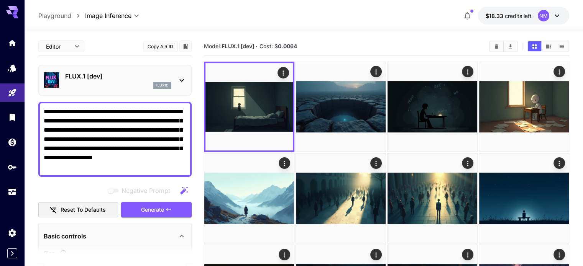
drag, startPoint x: 98, startPoint y: 168, endPoint x: 48, endPoint y: 105, distance: 81.2
click at [48, 105] on div "**********" at bounding box center [114, 139] width 153 height 75
click at [109, 168] on textarea "**********" at bounding box center [115, 139] width 143 height 64
drag, startPoint x: 103, startPoint y: 166, endPoint x: 20, endPoint y: 109, distance: 101.0
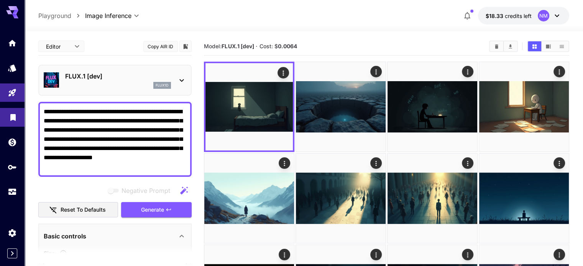
paste textarea
drag, startPoint x: 164, startPoint y: 205, endPoint x: 181, endPoint y: 196, distance: 19.7
click at [164, 205] on span "Generate" at bounding box center [152, 210] width 23 height 10
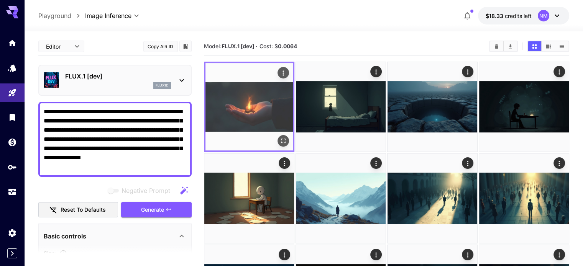
click at [279, 137] on icon "Open in fullscreen" at bounding box center [283, 141] width 8 height 8
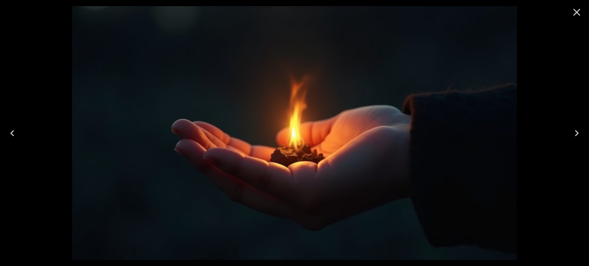
click at [573, 17] on icon "Close" at bounding box center [576, 12] width 12 height 12
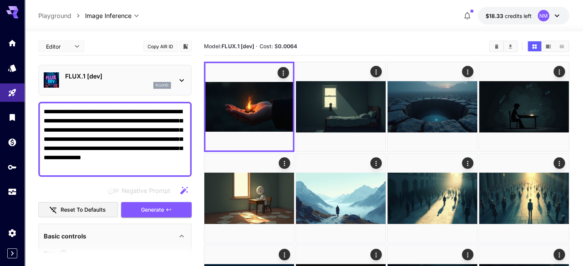
click at [46, 121] on textarea "**********" at bounding box center [115, 139] width 143 height 64
click at [45, 121] on textarea "**********" at bounding box center [115, 139] width 143 height 64
type textarea "**********"
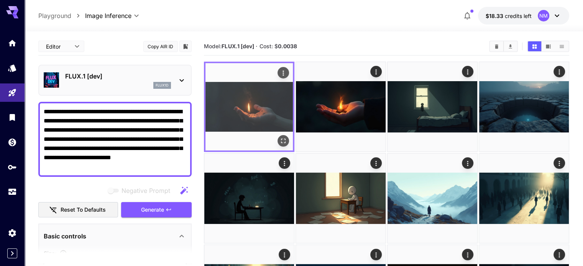
click at [279, 137] on icon "Open in fullscreen" at bounding box center [283, 141] width 8 height 8
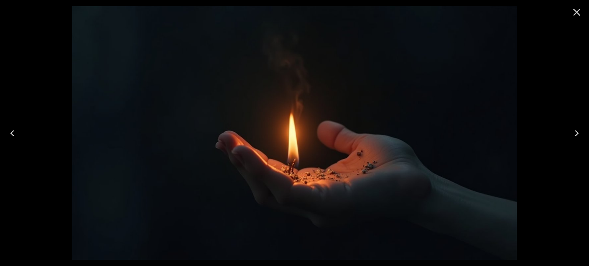
click at [577, 14] on icon "Close" at bounding box center [576, 12] width 12 height 12
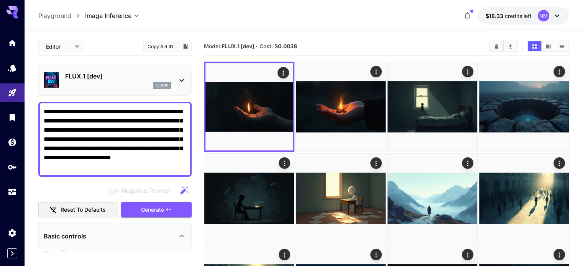
click at [349, 10] on div "**********" at bounding box center [303, 16] width 530 height 18
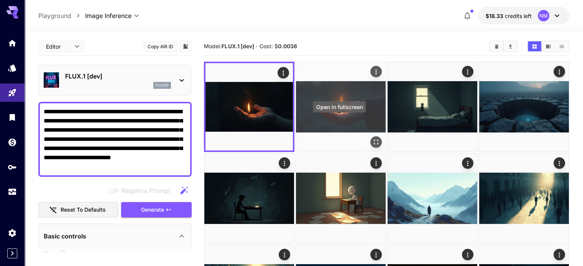
click at [370, 136] on button "Open in fullscreen" at bounding box center [375, 141] width 11 height 11
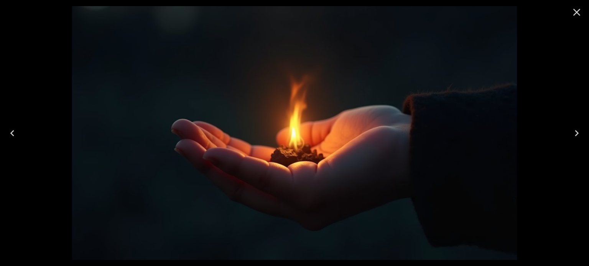
click at [579, 8] on icon "Close" at bounding box center [576, 12] width 12 height 12
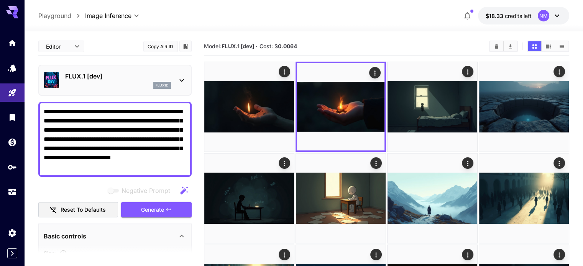
click at [383, 21] on div "**********" at bounding box center [303, 16] width 530 height 18
click at [359, 29] on div at bounding box center [304, 26] width 558 height 9
drag, startPoint x: 142, startPoint y: 167, endPoint x: 39, endPoint y: 108, distance: 118.4
click at [39, 108] on div "**********" at bounding box center [114, 139] width 153 height 75
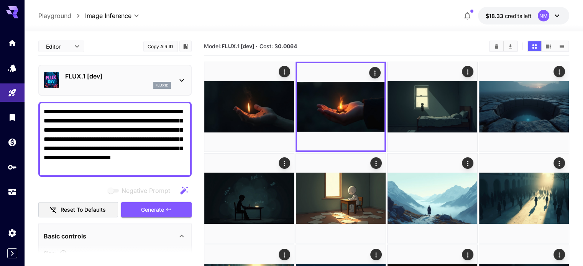
paste textarea "**********"
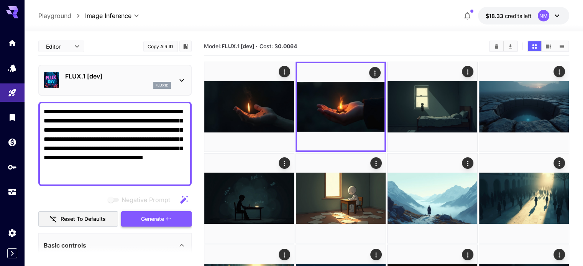
click at [150, 216] on span "Generate" at bounding box center [152, 220] width 23 height 10
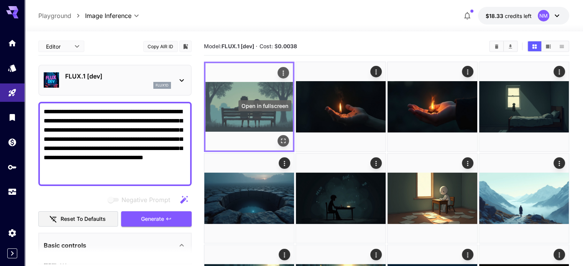
click at [279, 137] on icon "Open in fullscreen" at bounding box center [283, 141] width 8 height 8
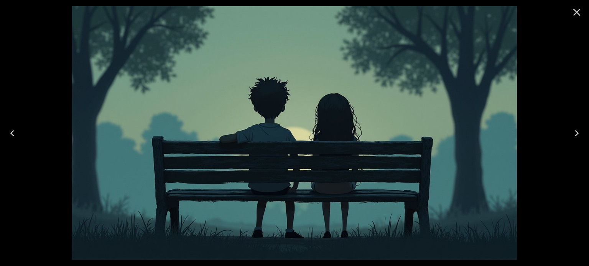
click at [582, 5] on button "Close" at bounding box center [576, 12] width 18 height 18
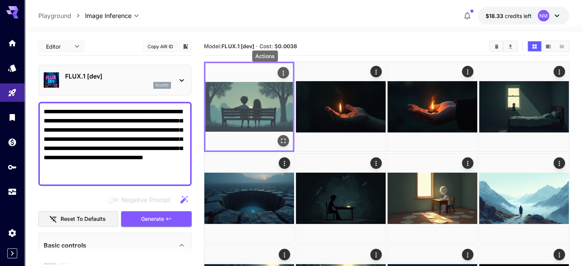
click at [279, 71] on icon "Actions" at bounding box center [283, 73] width 8 height 8
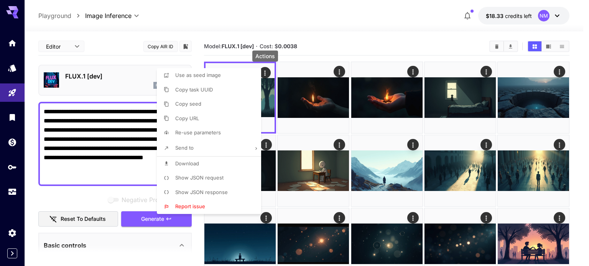
click at [328, 35] on div at bounding box center [294, 133] width 589 height 266
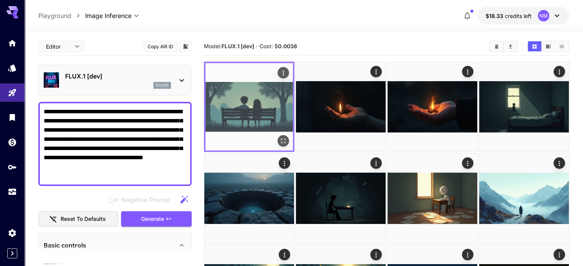
click at [277, 74] on button "Actions" at bounding box center [282, 72] width 11 height 11
click at [279, 73] on icon "Actions" at bounding box center [283, 73] width 8 height 8
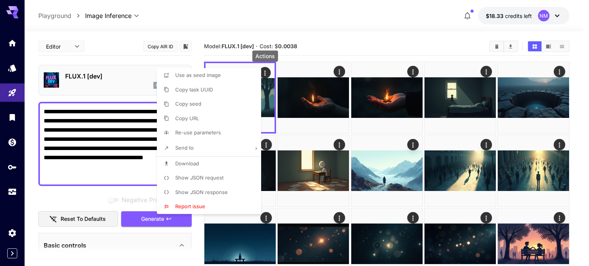
click at [331, 47] on div at bounding box center [294, 133] width 589 height 266
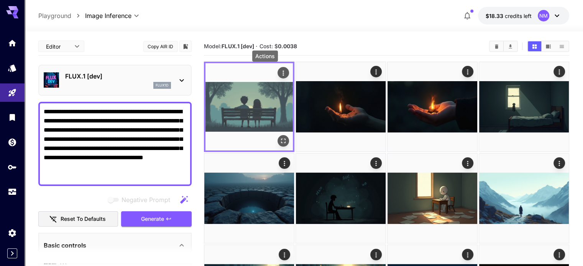
click at [279, 69] on div "Actions" at bounding box center [283, 72] width 8 height 9
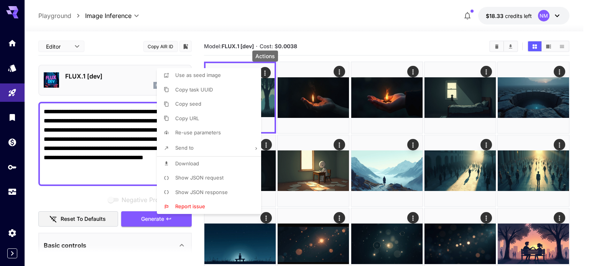
click at [220, 162] on li "Download" at bounding box center [211, 164] width 109 height 15
click at [350, 33] on div at bounding box center [294, 133] width 589 height 266
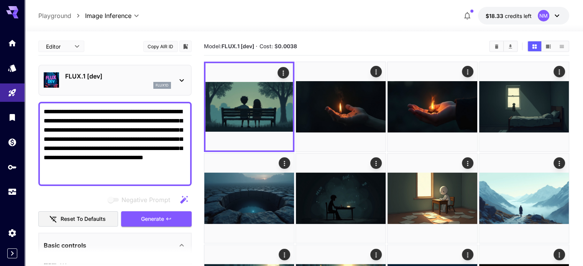
drag, startPoint x: 135, startPoint y: 173, endPoint x: 32, endPoint y: 108, distance: 120.9
paste textarea
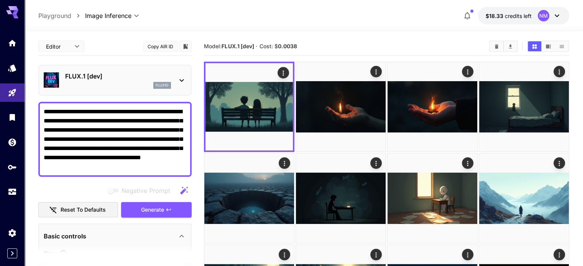
type textarea "**********"
click at [151, 207] on span "Generate" at bounding box center [152, 210] width 23 height 10
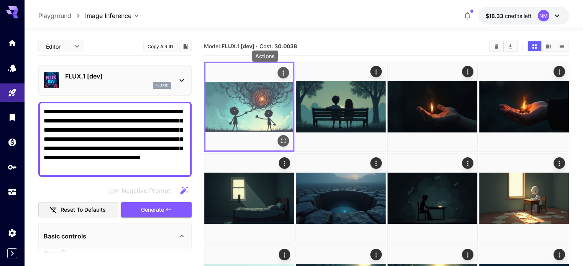
click at [279, 74] on icon "Actions" at bounding box center [283, 73] width 8 height 8
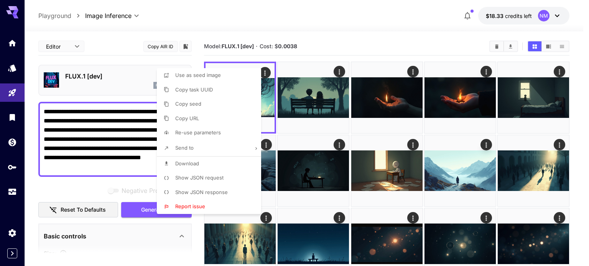
click at [318, 36] on div at bounding box center [294, 133] width 589 height 266
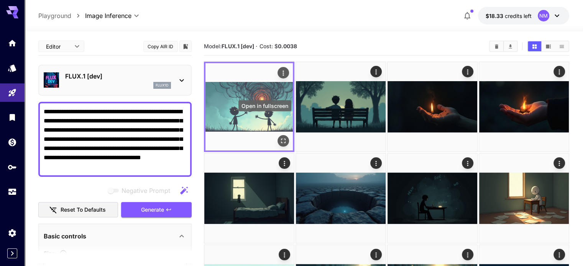
click at [279, 137] on icon "Open in fullscreen" at bounding box center [283, 141] width 8 height 8
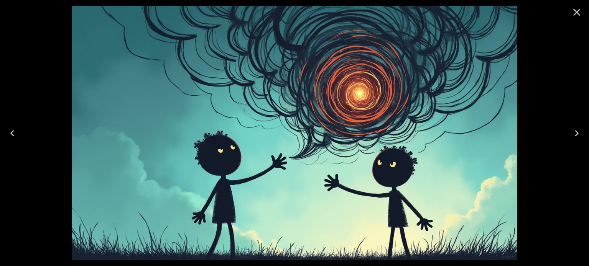
click at [574, 11] on icon "Close" at bounding box center [576, 12] width 12 height 12
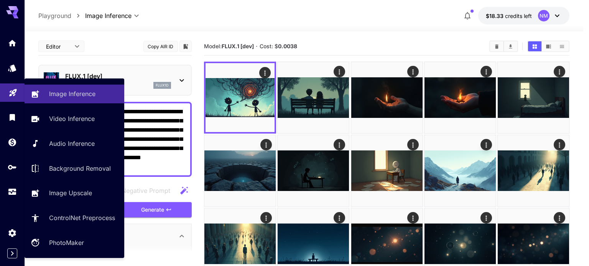
drag, startPoint x: 179, startPoint y: 168, endPoint x: 23, endPoint y: 96, distance: 172.1
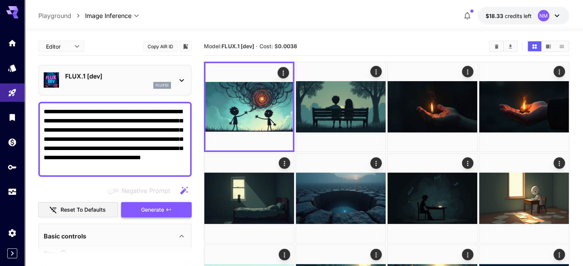
paste textarea
click at [162, 211] on span "Generate" at bounding box center [152, 210] width 23 height 10
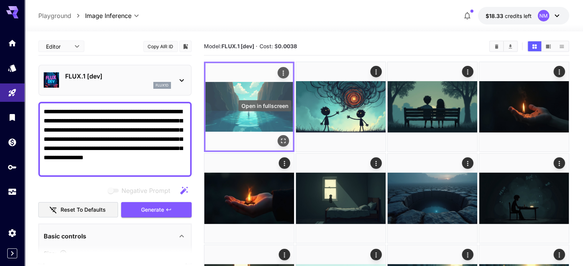
click at [279, 137] on icon "Open in fullscreen" at bounding box center [283, 141] width 8 height 8
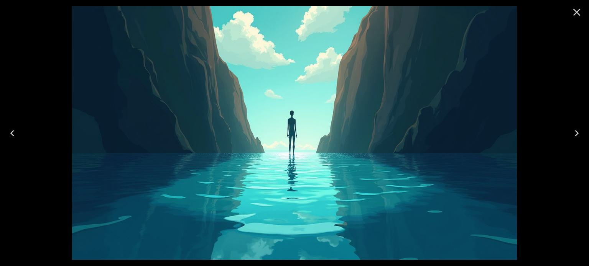
click at [576, 11] on icon "Close" at bounding box center [576, 12] width 12 height 12
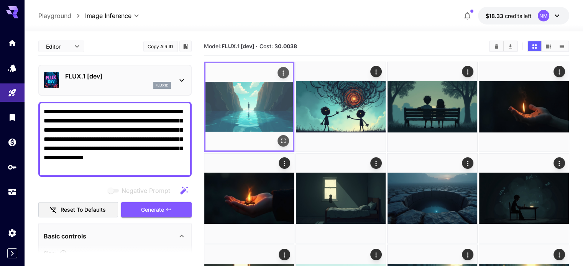
click at [282, 72] on icon "Actions" at bounding box center [282, 73] width 1 height 5
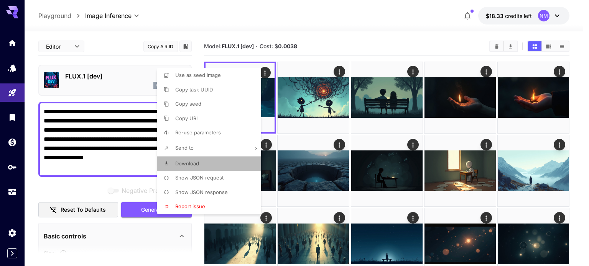
click at [219, 162] on li "Download" at bounding box center [211, 164] width 109 height 15
click at [319, 47] on div at bounding box center [294, 133] width 589 height 266
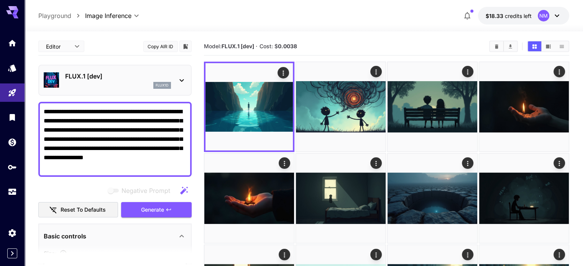
drag, startPoint x: 136, startPoint y: 171, endPoint x: 34, endPoint y: 106, distance: 120.8
paste textarea "**********"
type textarea "**********"
click at [136, 206] on button "Generate" at bounding box center [156, 210] width 71 height 16
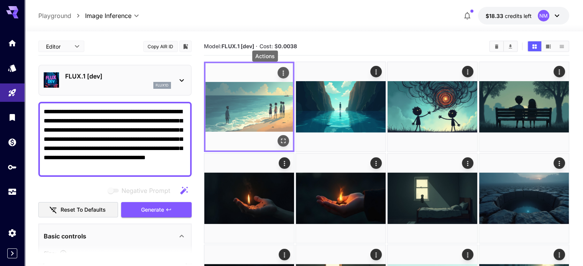
click at [279, 69] on icon "Actions" at bounding box center [283, 73] width 8 height 8
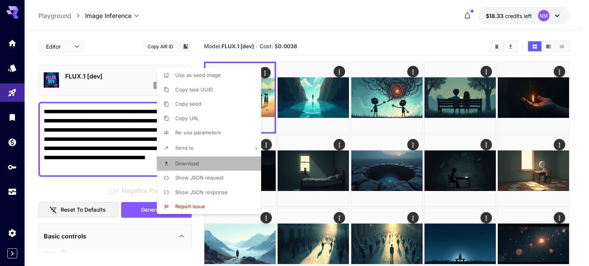
click at [200, 159] on li "Download" at bounding box center [211, 164] width 109 height 15
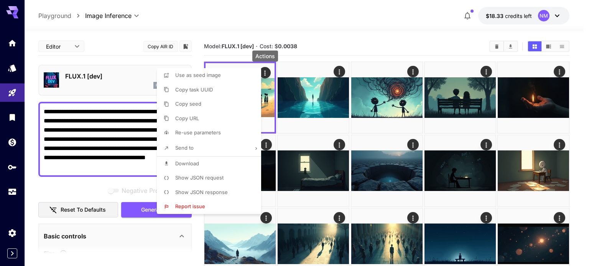
click at [341, 34] on div at bounding box center [294, 133] width 589 height 266
